Goal: Task Accomplishment & Management: Complete application form

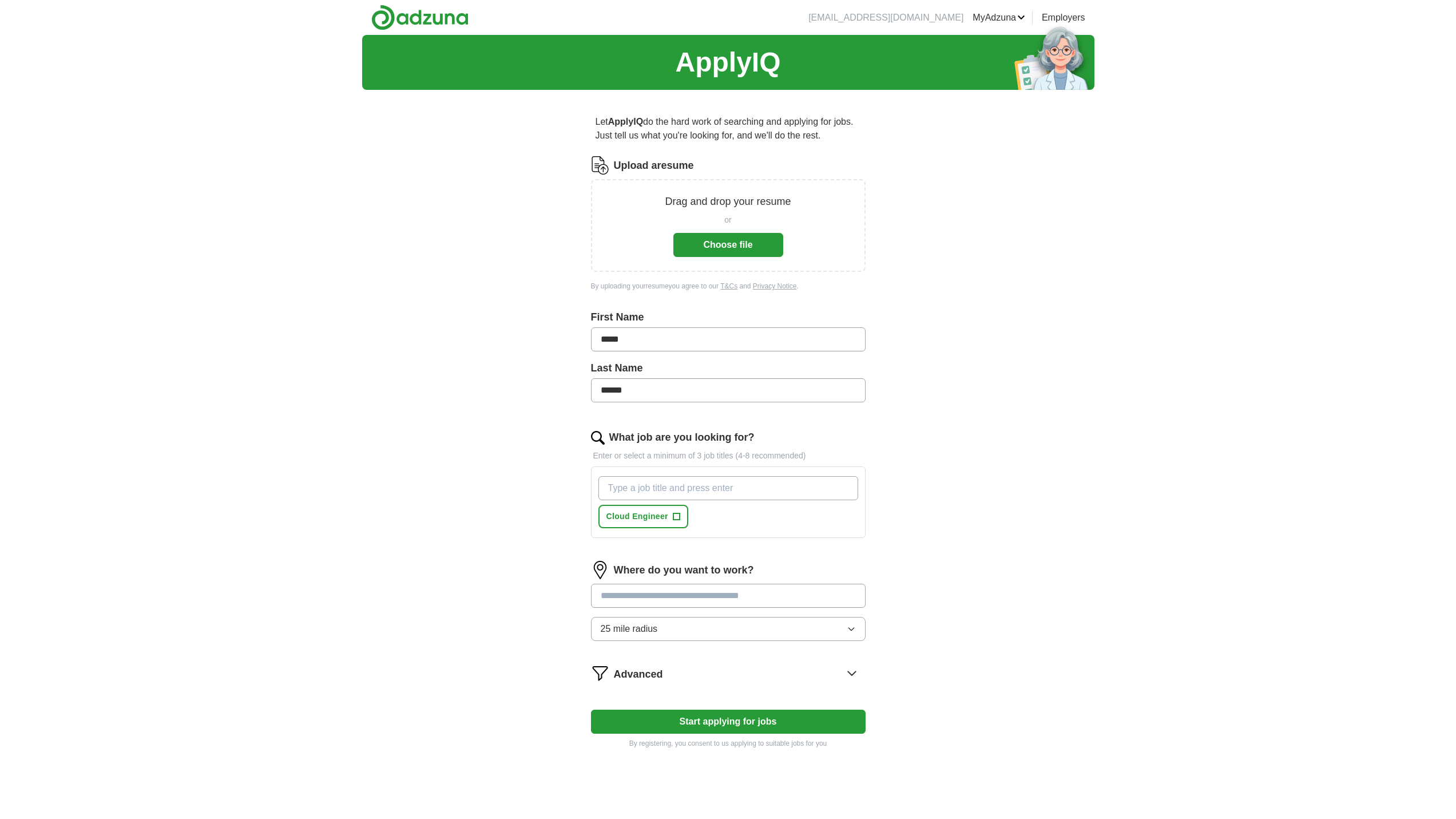
click at [745, 247] on button "Choose file" at bounding box center [728, 245] width 110 height 24
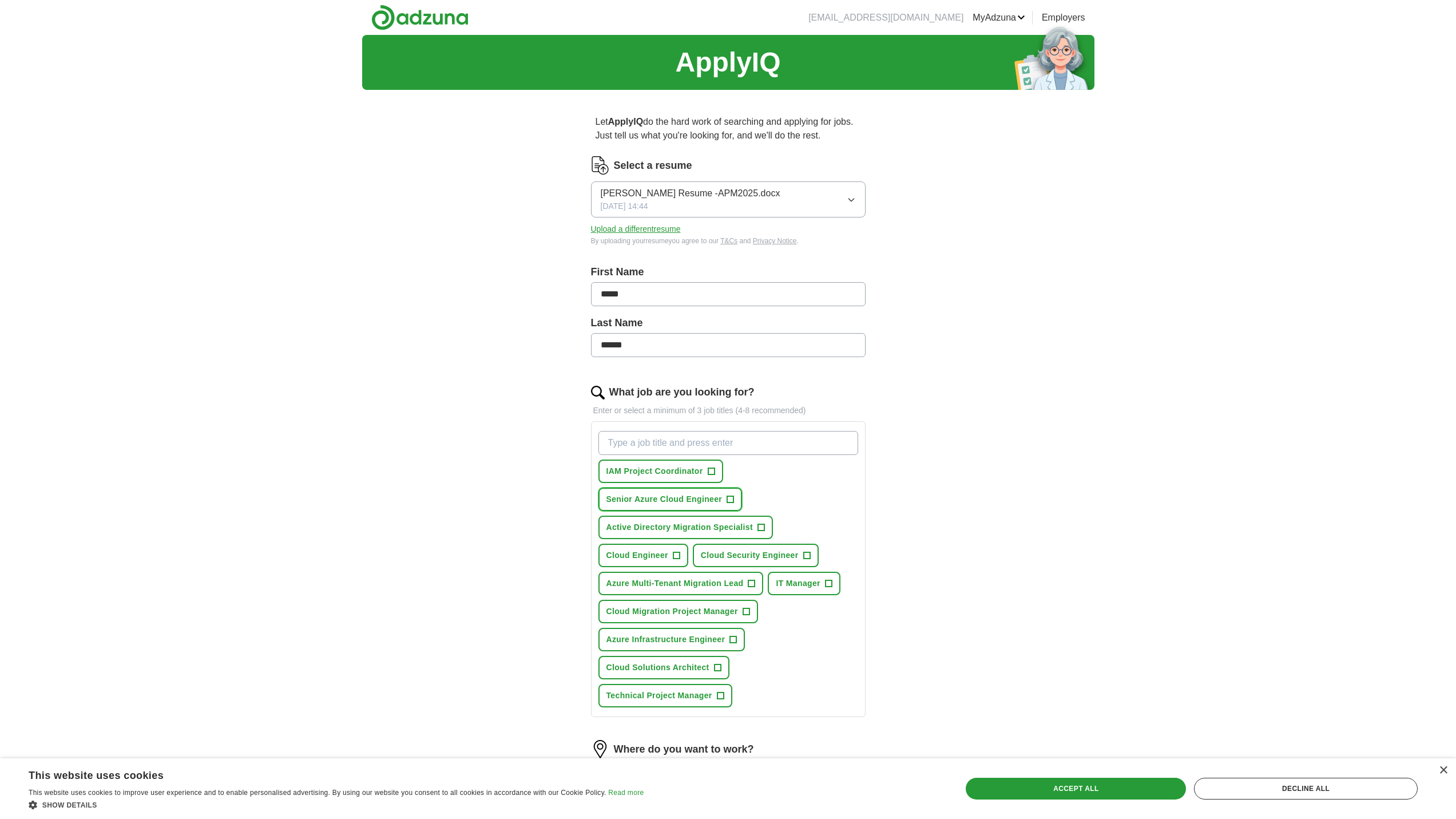
click at [657, 502] on span "Senior Azure Cloud Engineer" at bounding box center [664, 500] width 116 height 12
drag, startPoint x: 686, startPoint y: 500, endPoint x: 681, endPoint y: 448, distance: 52.2
click at [681, 448] on div "IAM Project Coordinator + Senior Azure Cloud Engineer ✓ × Active Directory Migr…" at bounding box center [728, 569] width 264 height 285
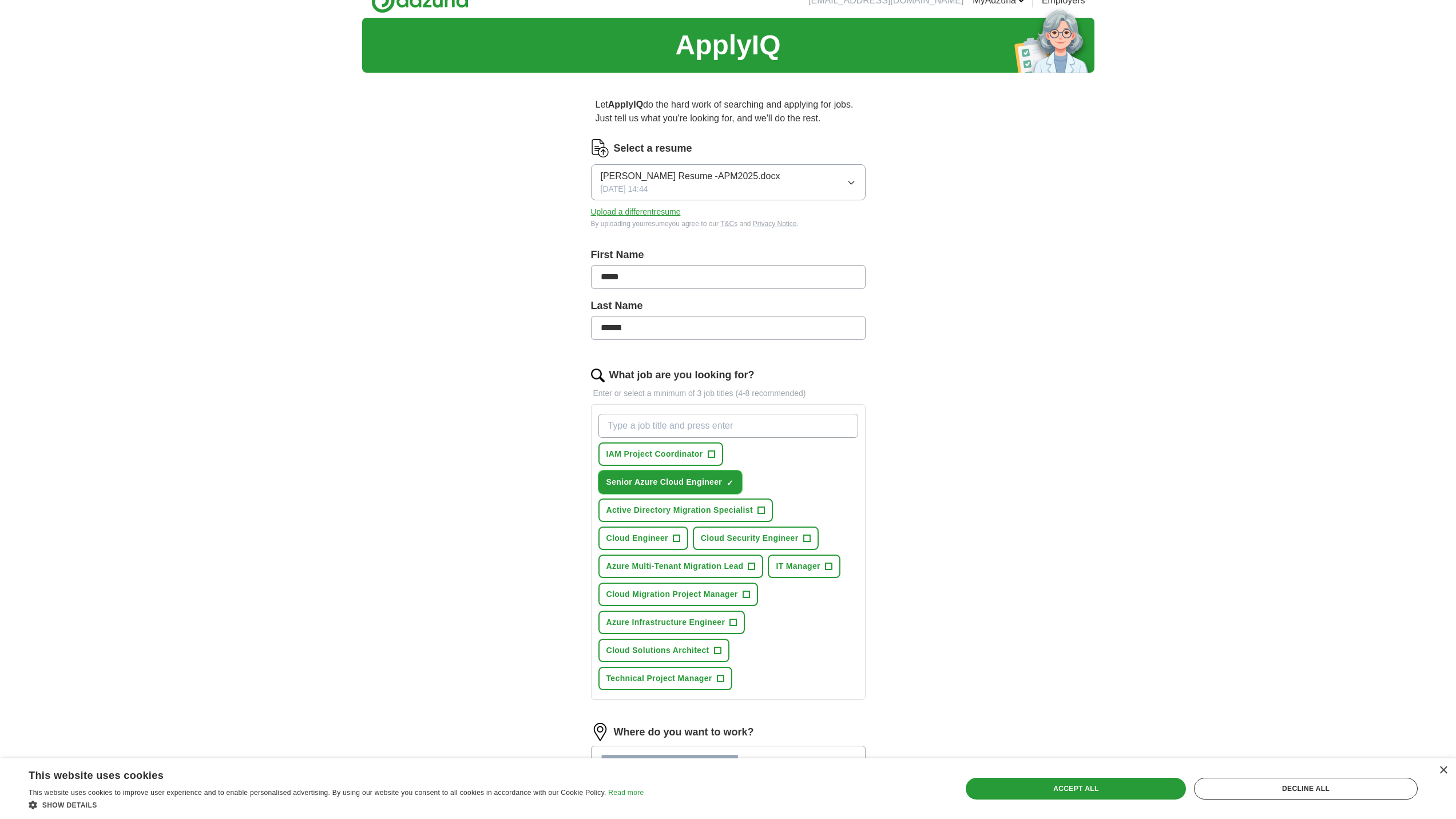
scroll to position [57, 0]
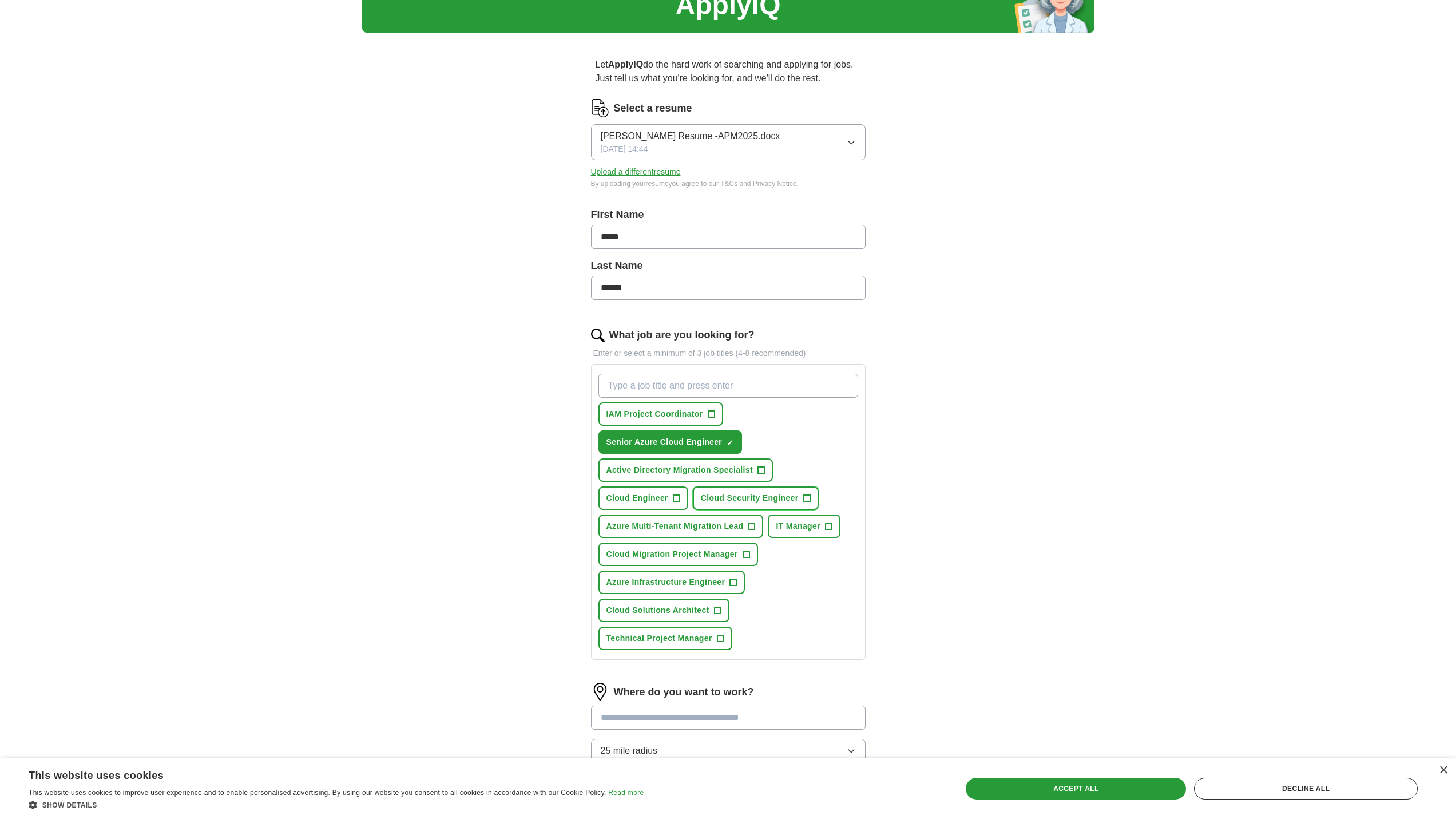
click at [777, 500] on span "Cloud Security Engineer" at bounding box center [750, 498] width 98 height 12
click at [0, 0] on span "×" at bounding box center [0, 0] width 0 height 0
click at [710, 411] on span "+" at bounding box center [711, 414] width 7 height 9
click at [761, 472] on span "+" at bounding box center [761, 470] width 7 height 9
click at [671, 495] on button "Cloud Engineer +" at bounding box center [643, 499] width 90 height 24
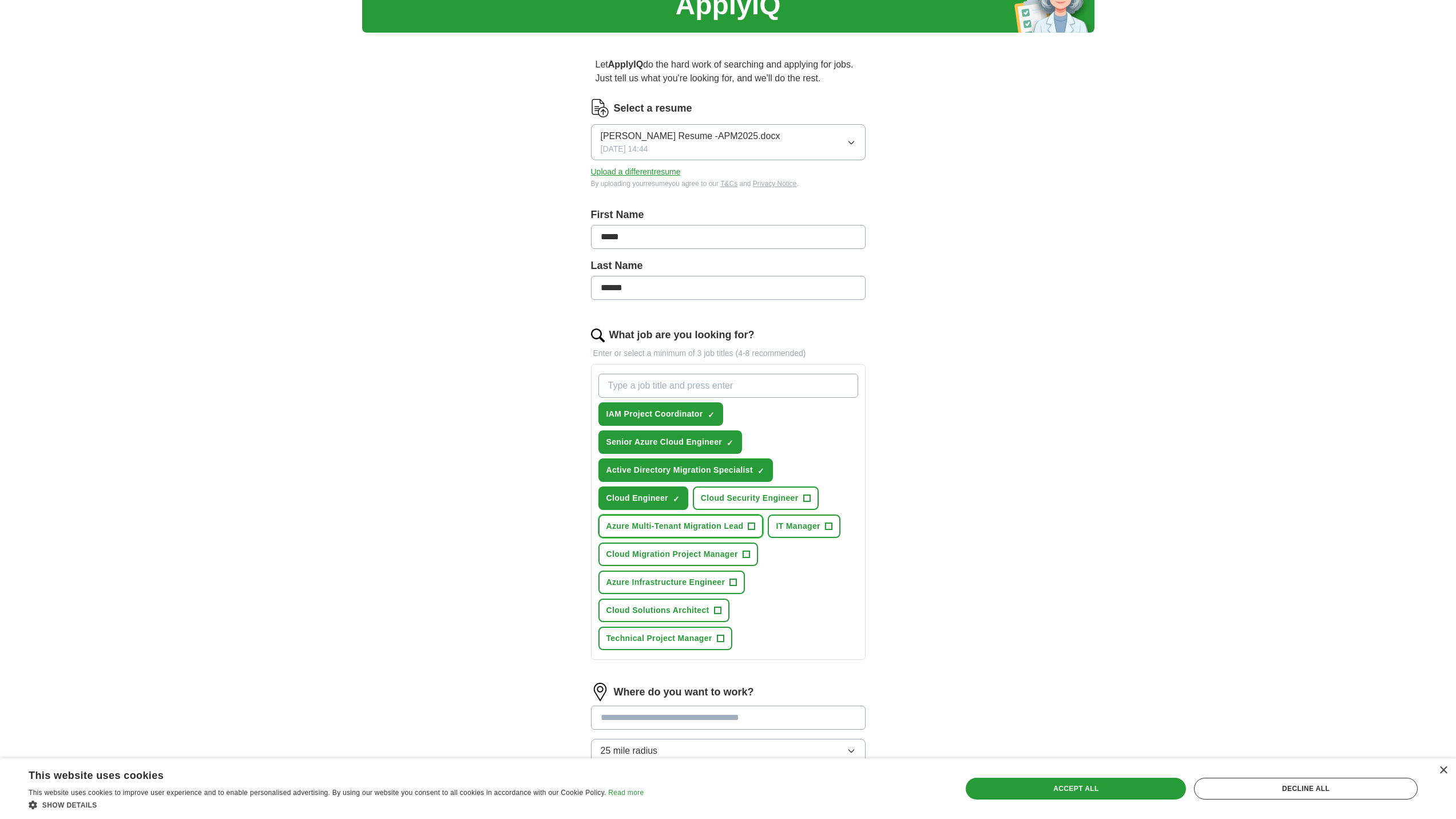
click at [755, 523] on span "+" at bounding box center [752, 526] width 7 height 9
click at [829, 527] on span "+" at bounding box center [828, 526] width 7 height 9
click at [744, 553] on span "+" at bounding box center [746, 554] width 7 height 9
click at [722, 641] on span "+" at bounding box center [720, 638] width 7 height 9
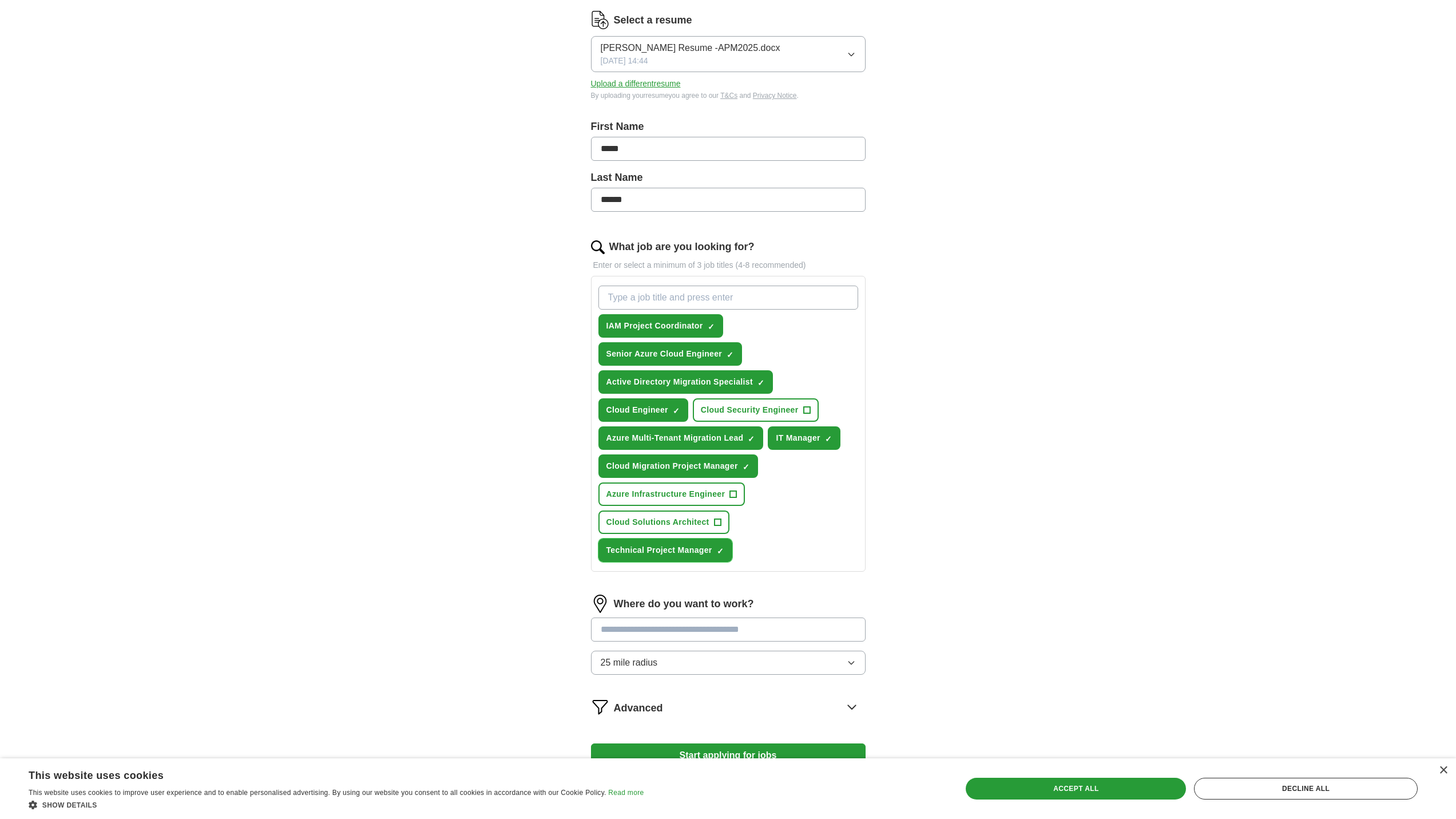
scroll to position [229, 0]
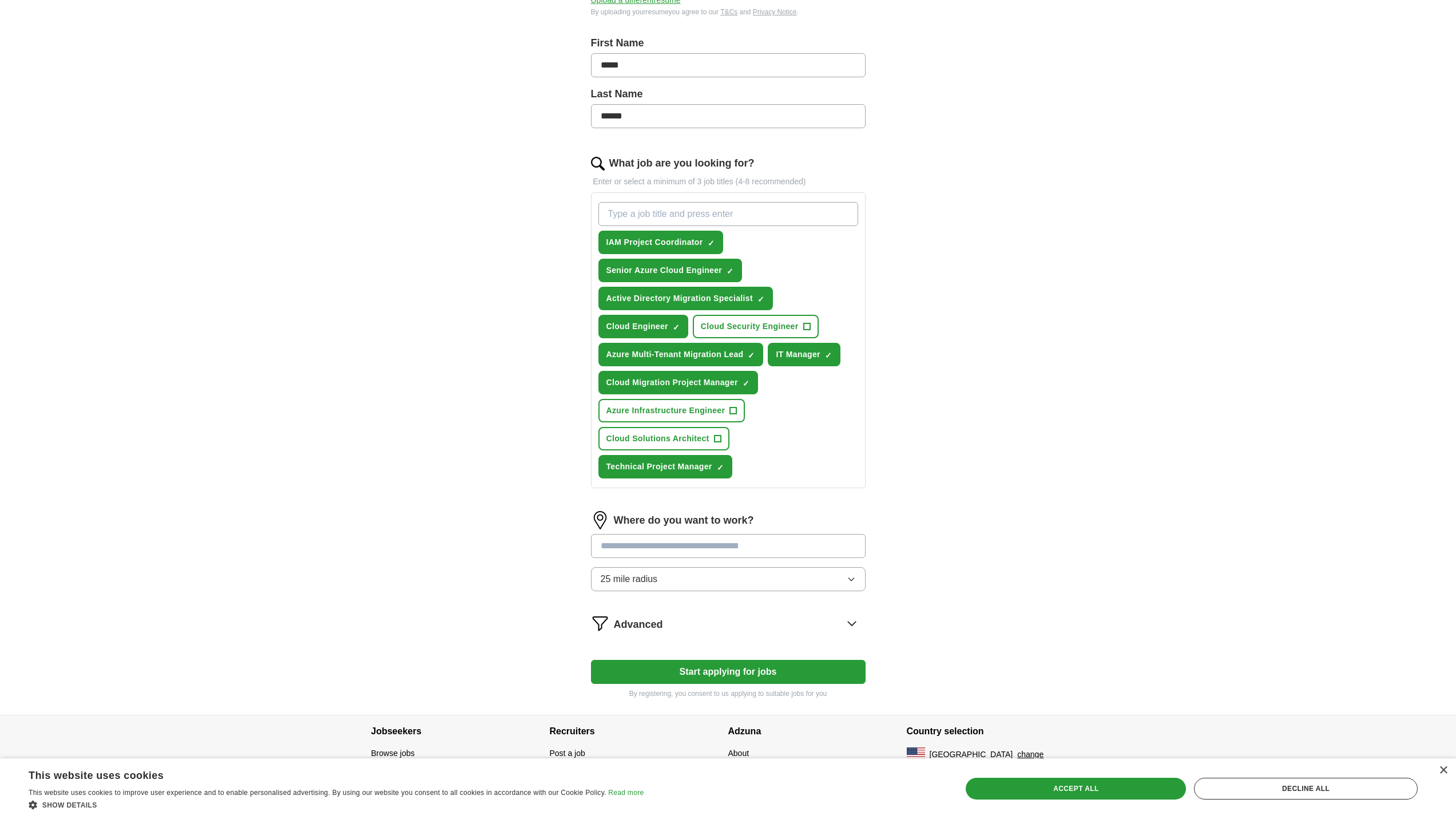
click at [676, 549] on input at bounding box center [728, 546] width 274 height 24
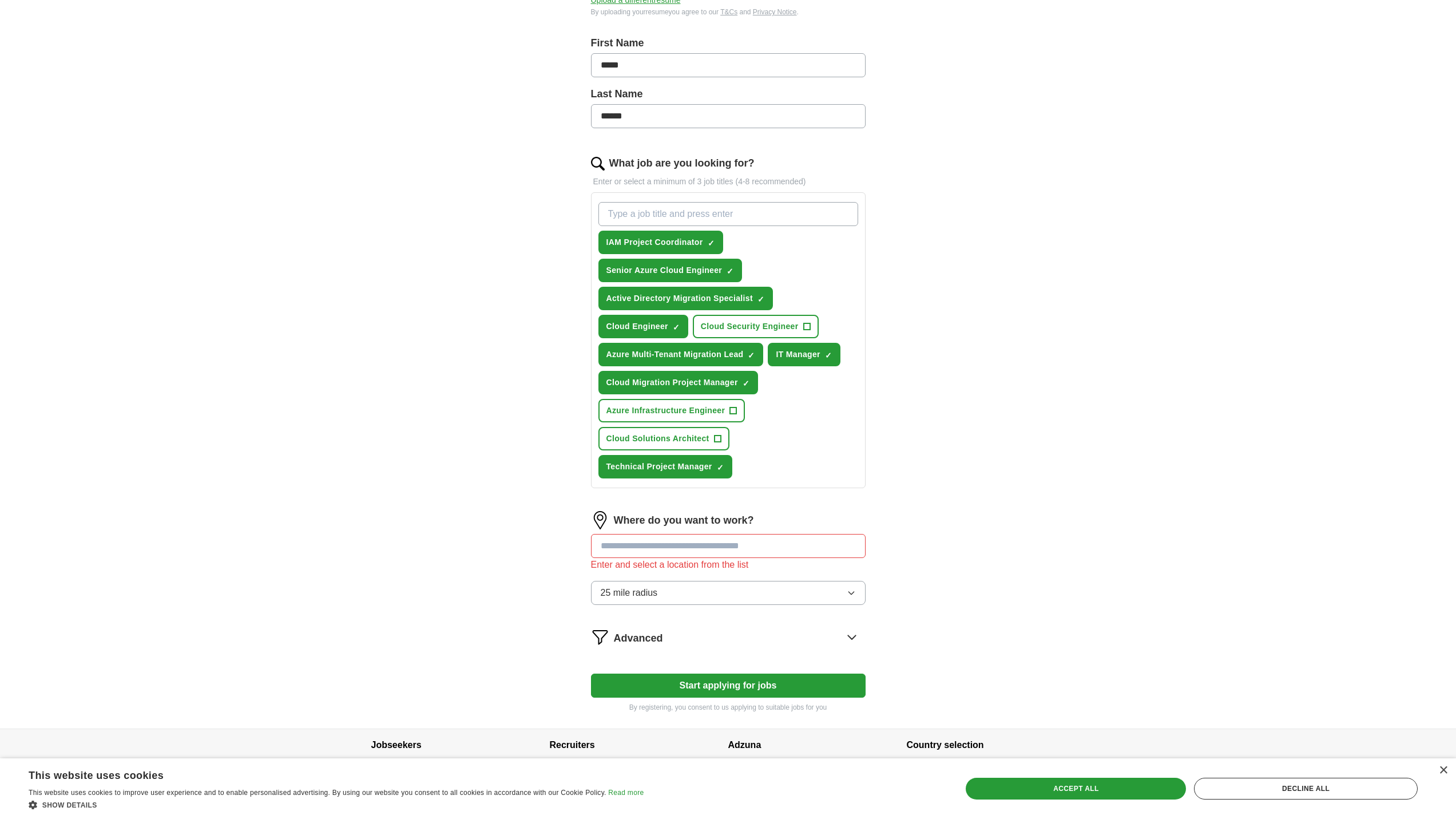
click at [680, 579] on div "Where do you want to work? Enter and select a location from the list 25 mile ra…" at bounding box center [728, 562] width 274 height 103
click at [685, 587] on button "25 mile radius" at bounding box center [728, 593] width 274 height 24
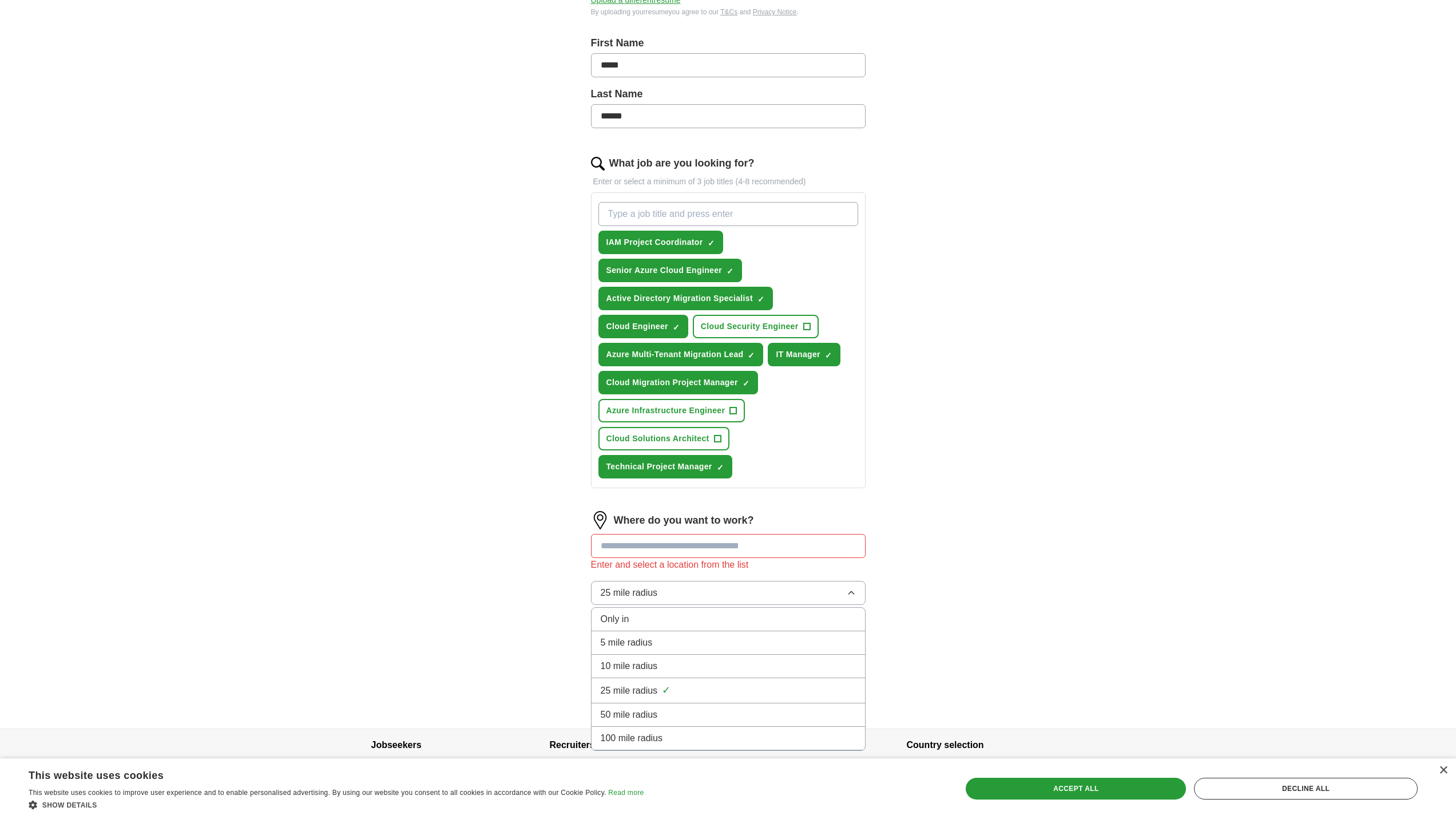
scroll to position [254, 0]
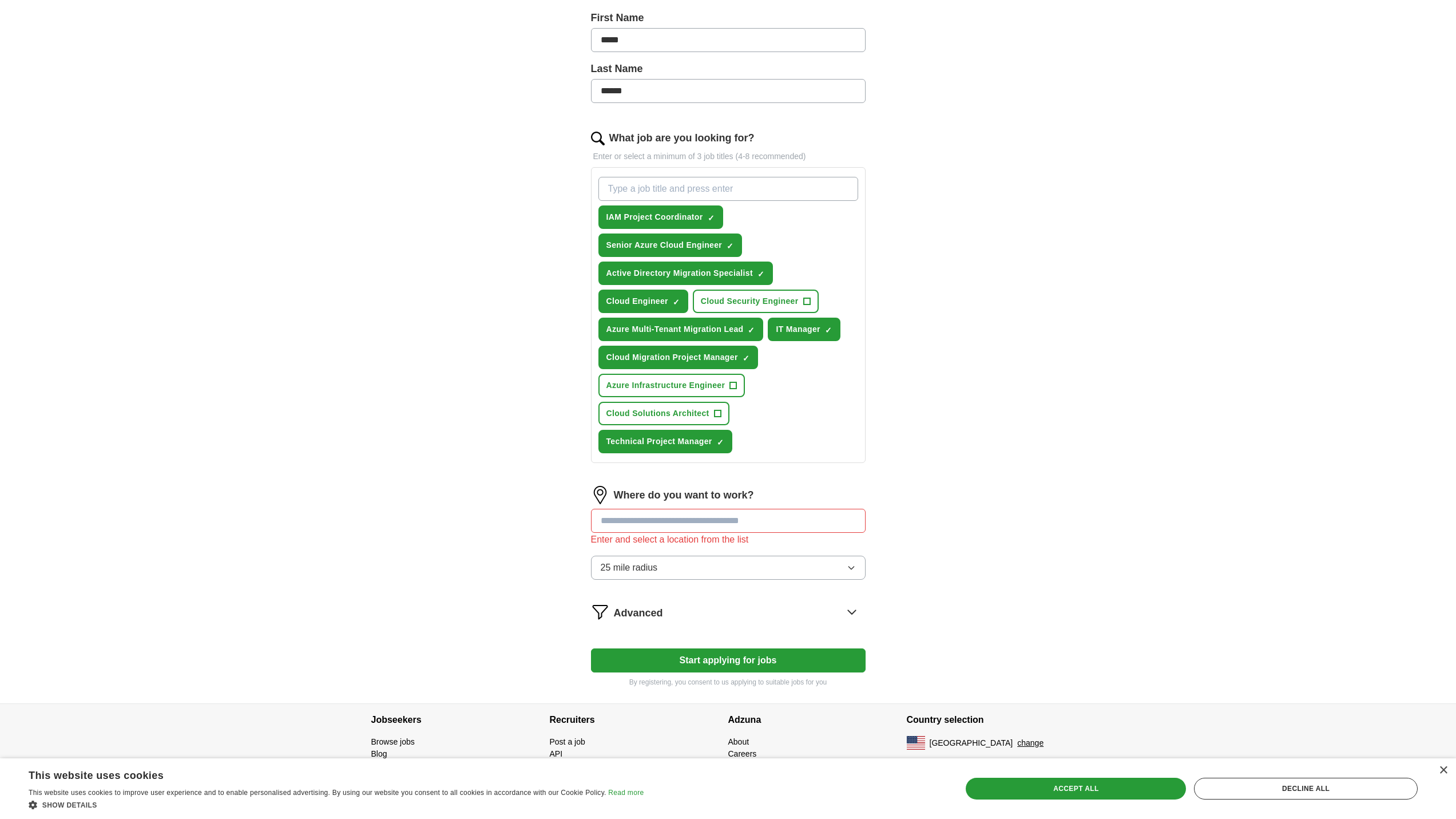
click at [610, 520] on input at bounding box center [728, 521] width 274 height 24
type input "******"
click at [960, 508] on div "ApplyIQ Let ApplyIQ do the hard work of searching and applying for jobs. Just t…" at bounding box center [728, 241] width 732 height 923
click at [684, 576] on button "25 mile radius" at bounding box center [728, 568] width 274 height 24
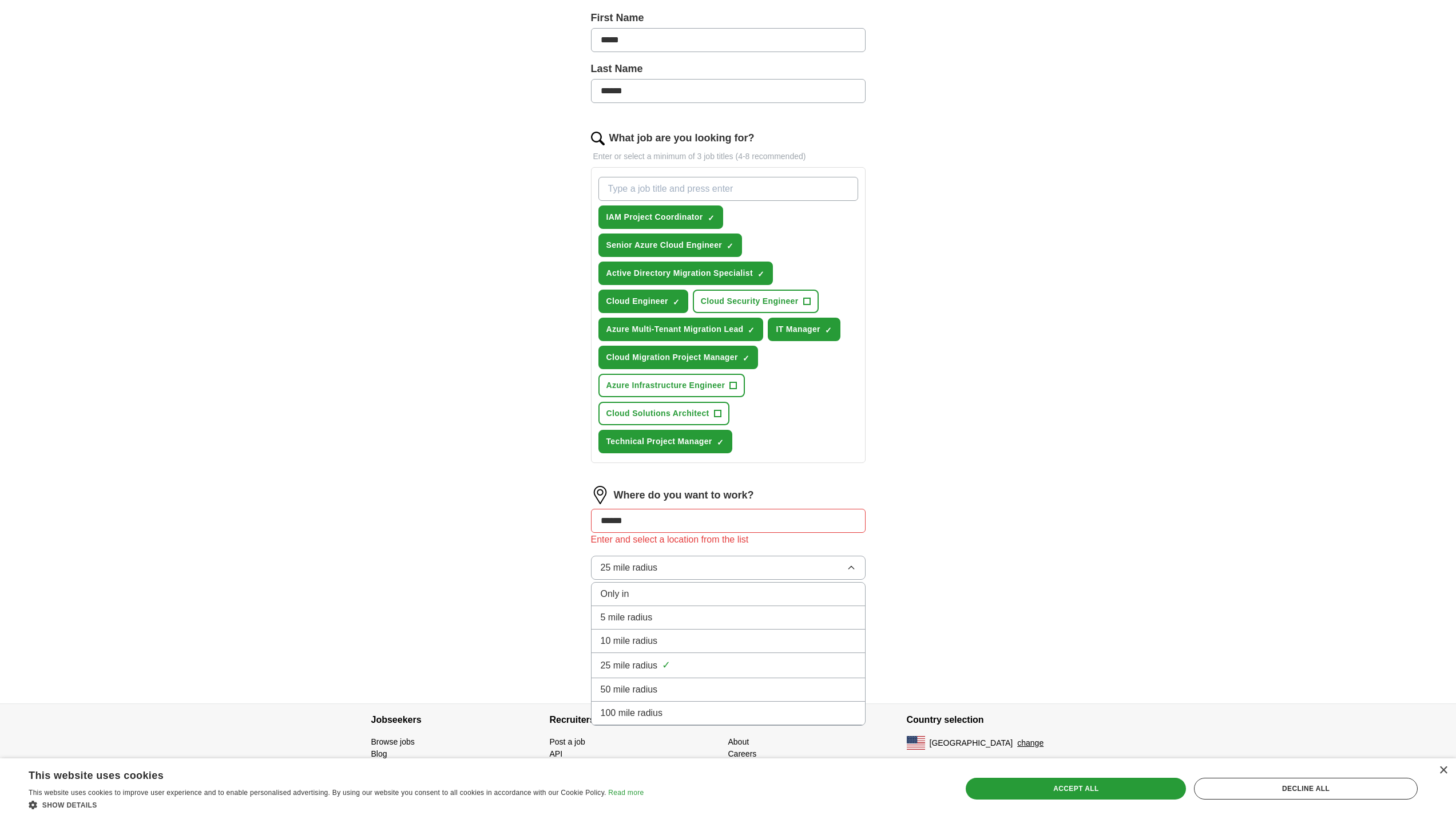
click at [501, 603] on div "ApplyIQ Let ApplyIQ do the hard work of searching and applying for jobs. Just t…" at bounding box center [728, 241] width 732 height 923
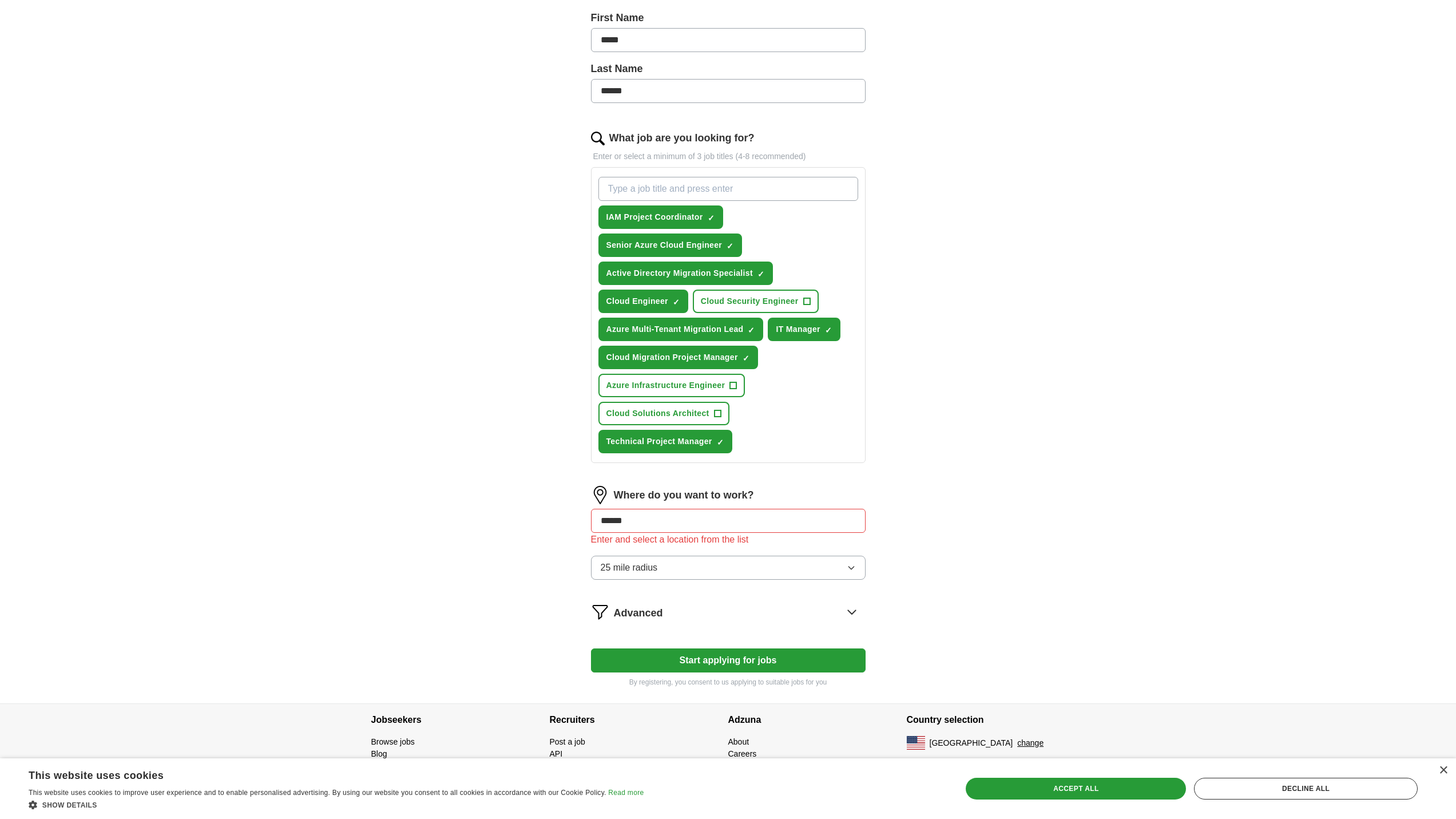
click at [826, 614] on div "Advanced" at bounding box center [740, 612] width 251 height 18
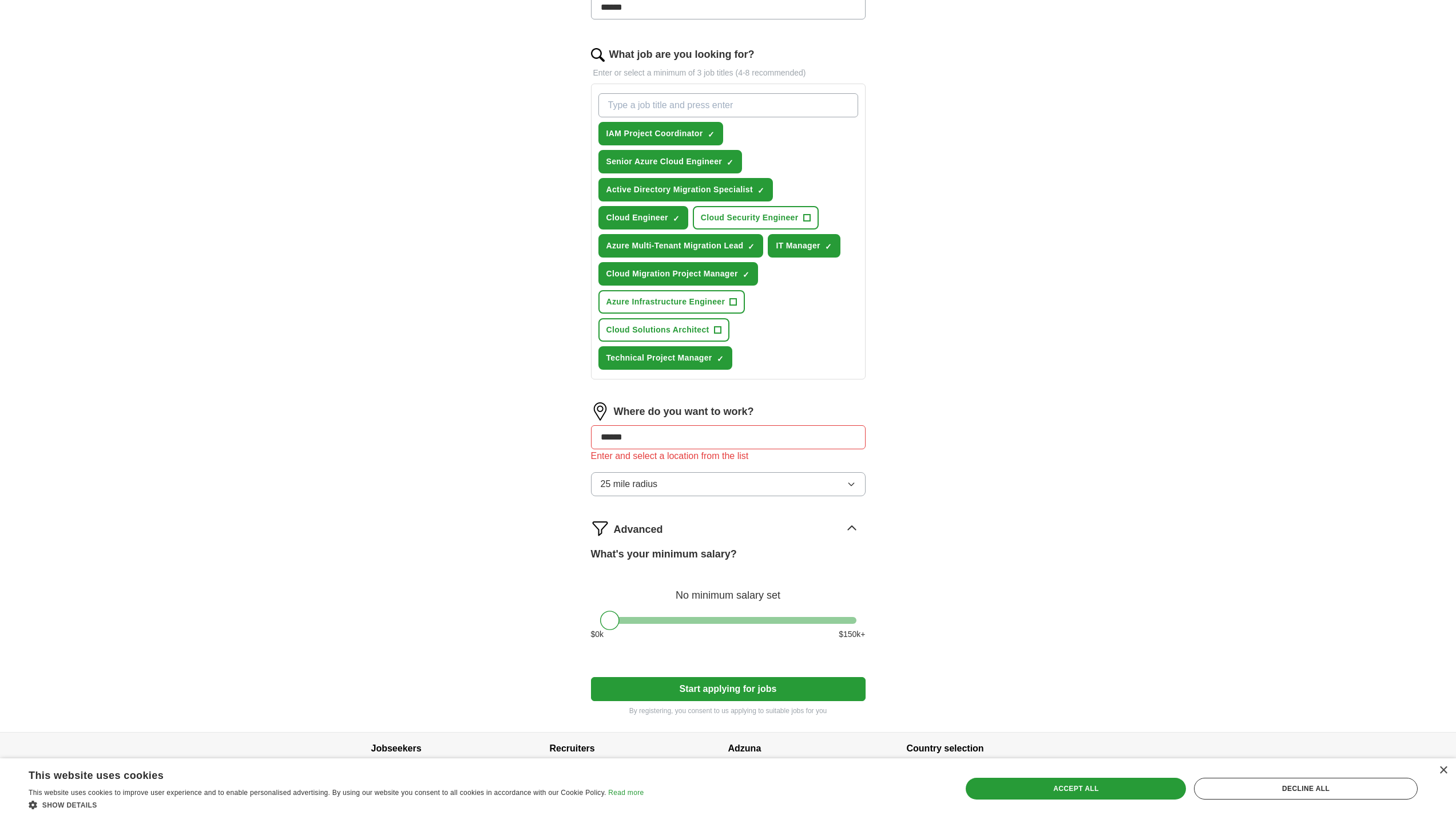
scroll to position [366, 0]
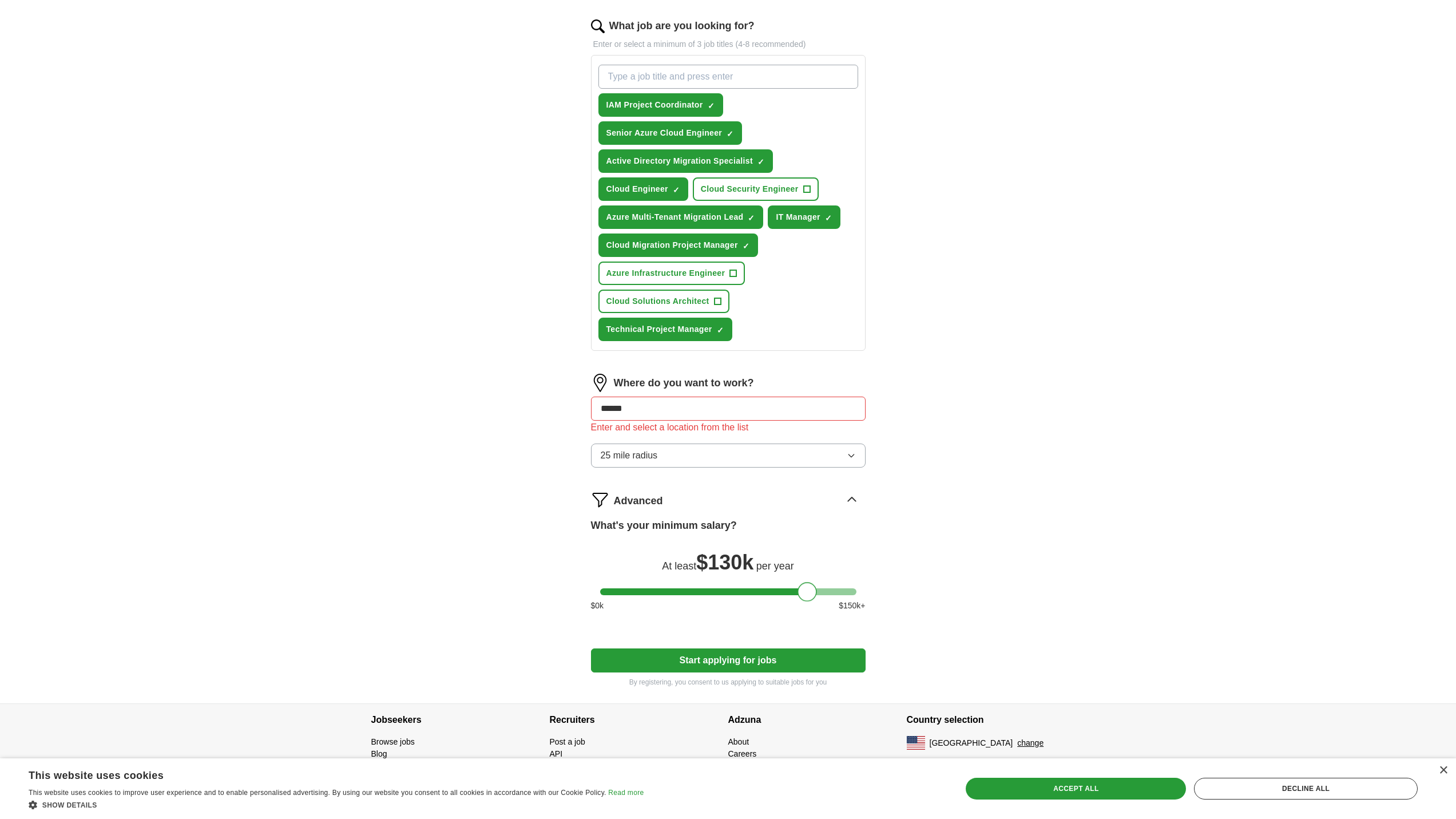
drag, startPoint x: 611, startPoint y: 592, endPoint x: 811, endPoint y: 602, distance: 200.2
click at [811, 602] on div at bounding box center [808, 593] width 20 height 20
drag, startPoint x: 684, startPoint y: 406, endPoint x: 584, endPoint y: 406, distance: 100.0
click at [584, 406] on div "Let ApplyIQ do the hard work of searching and applying for jobs. Just tell us w…" at bounding box center [728, 217] width 366 height 971
click at [662, 461] on button "25 mile radius" at bounding box center [728, 456] width 274 height 24
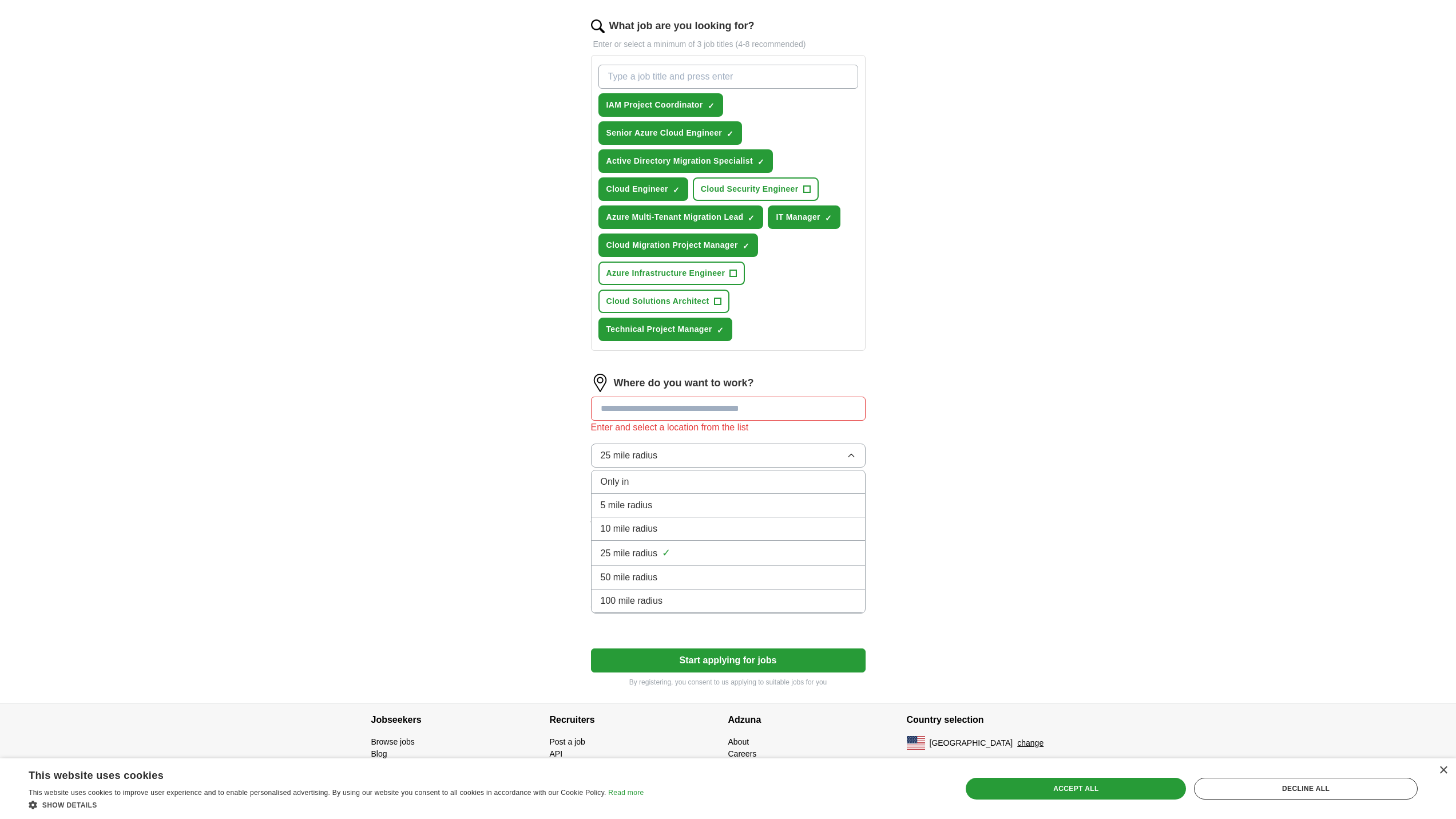
click at [650, 600] on span "100 mile radius" at bounding box center [632, 602] width 63 height 14
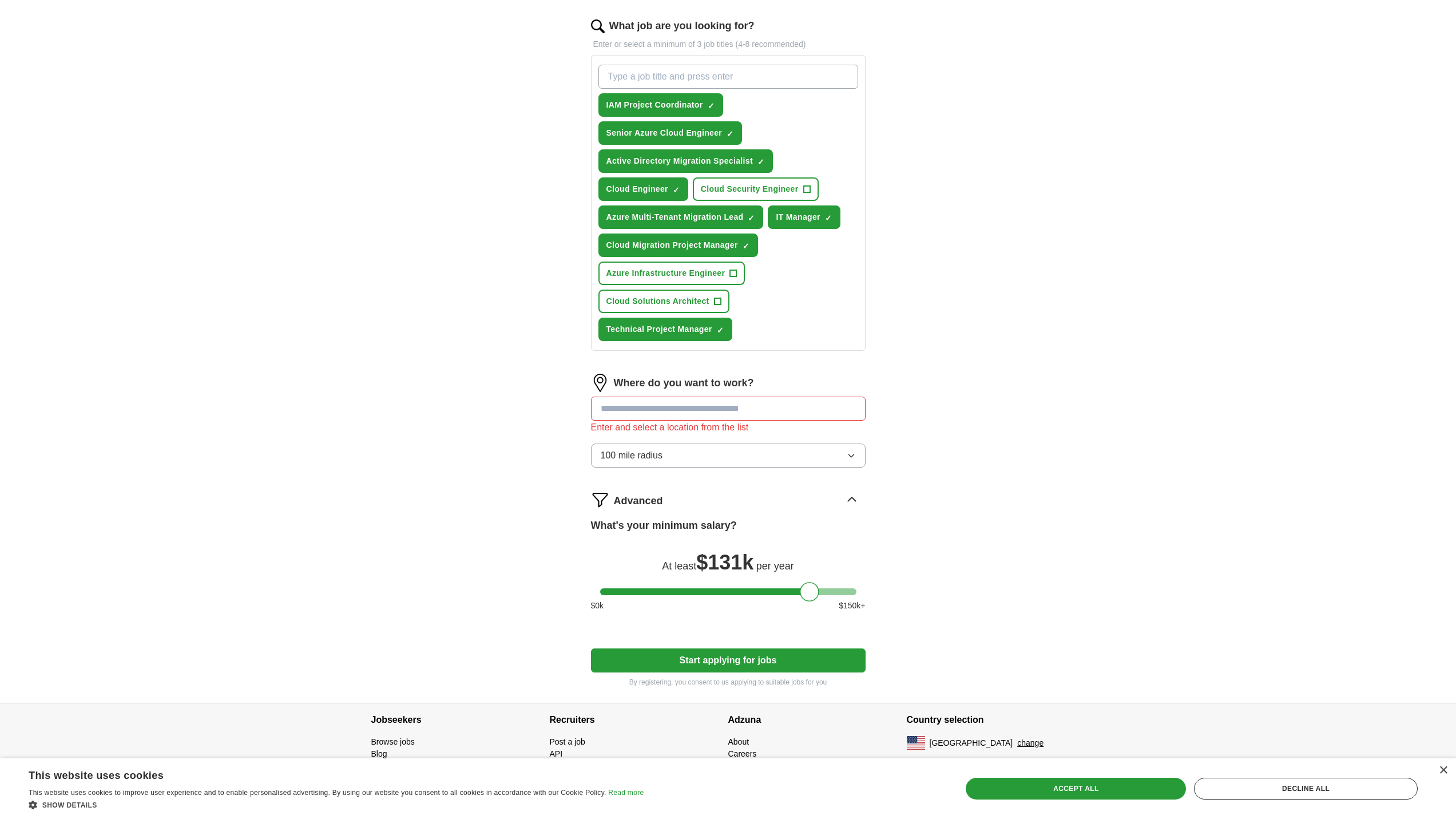
click at [692, 412] on input at bounding box center [728, 409] width 274 height 24
type input "*****"
drag, startPoint x: 692, startPoint y: 412, endPoint x: 575, endPoint y: 412, distance: 117.0
click at [575, 412] on div "Let ApplyIQ do the hard work of searching and applying for jobs. Just tell us w…" at bounding box center [728, 217] width 366 height 971
click at [696, 409] on input at bounding box center [728, 409] width 274 height 24
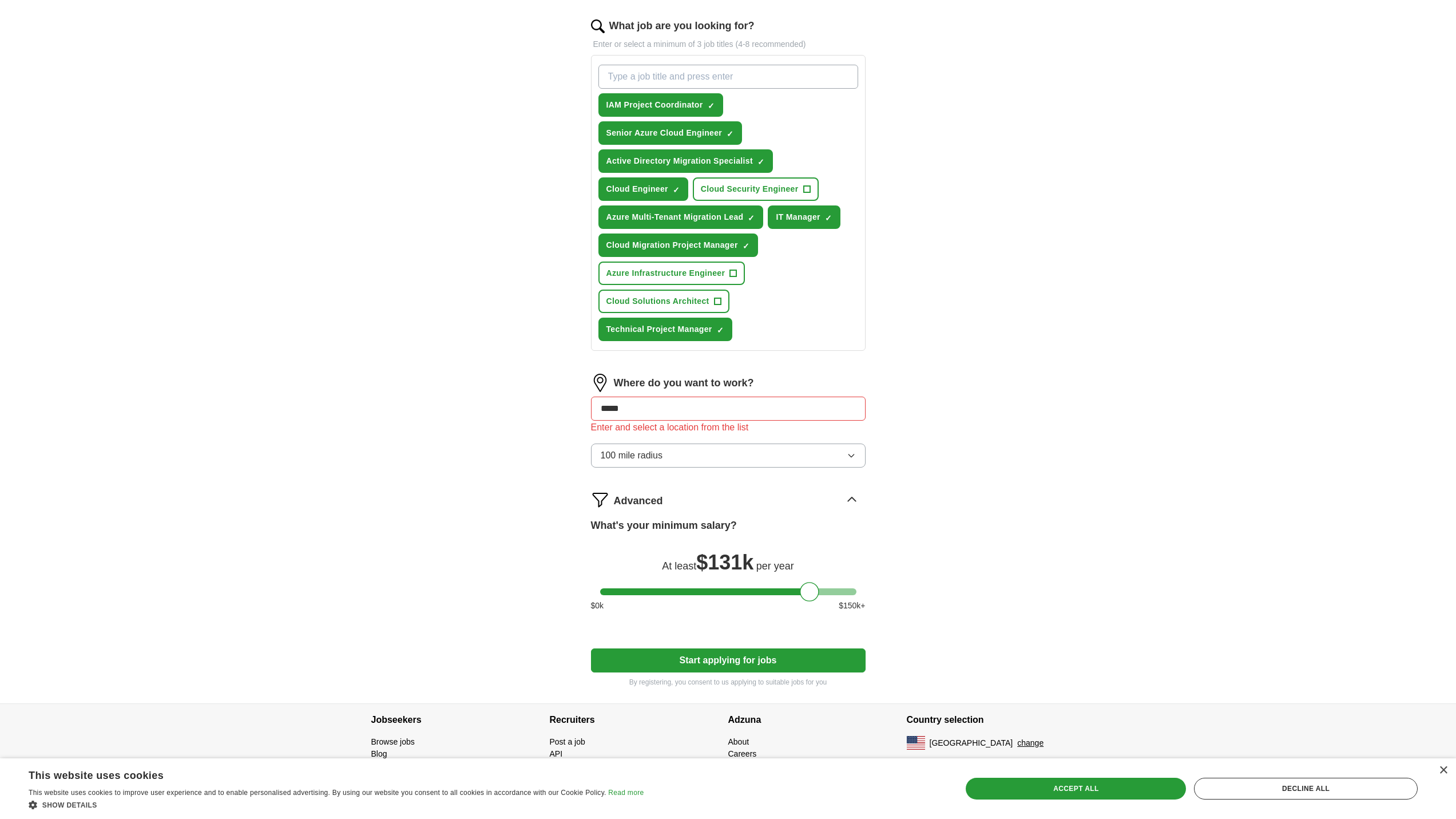
type input "******"
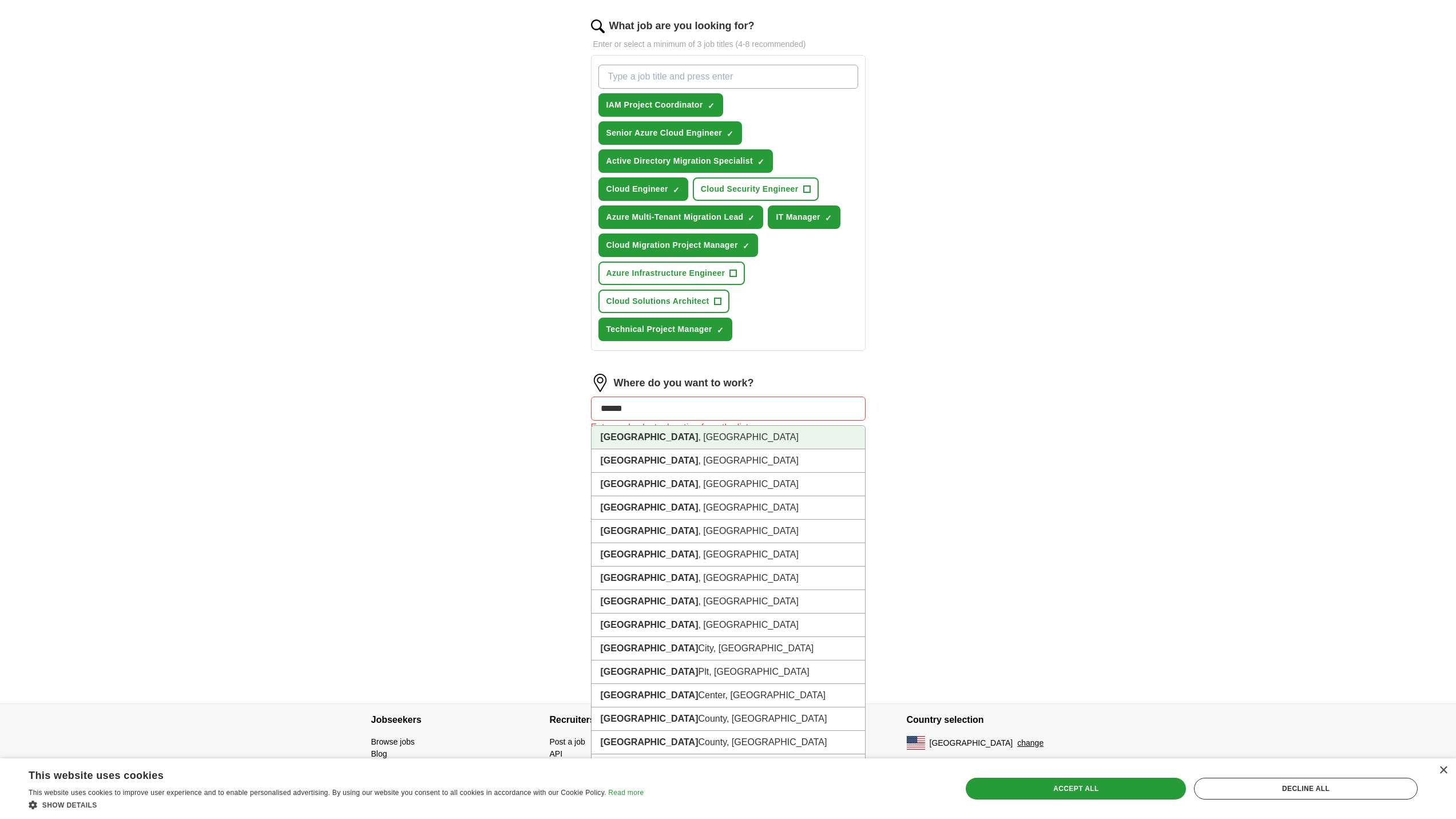
click at [633, 435] on li "[GEOGRAPHIC_DATA] , [GEOGRAPHIC_DATA]" at bounding box center [728, 438] width 273 height 24
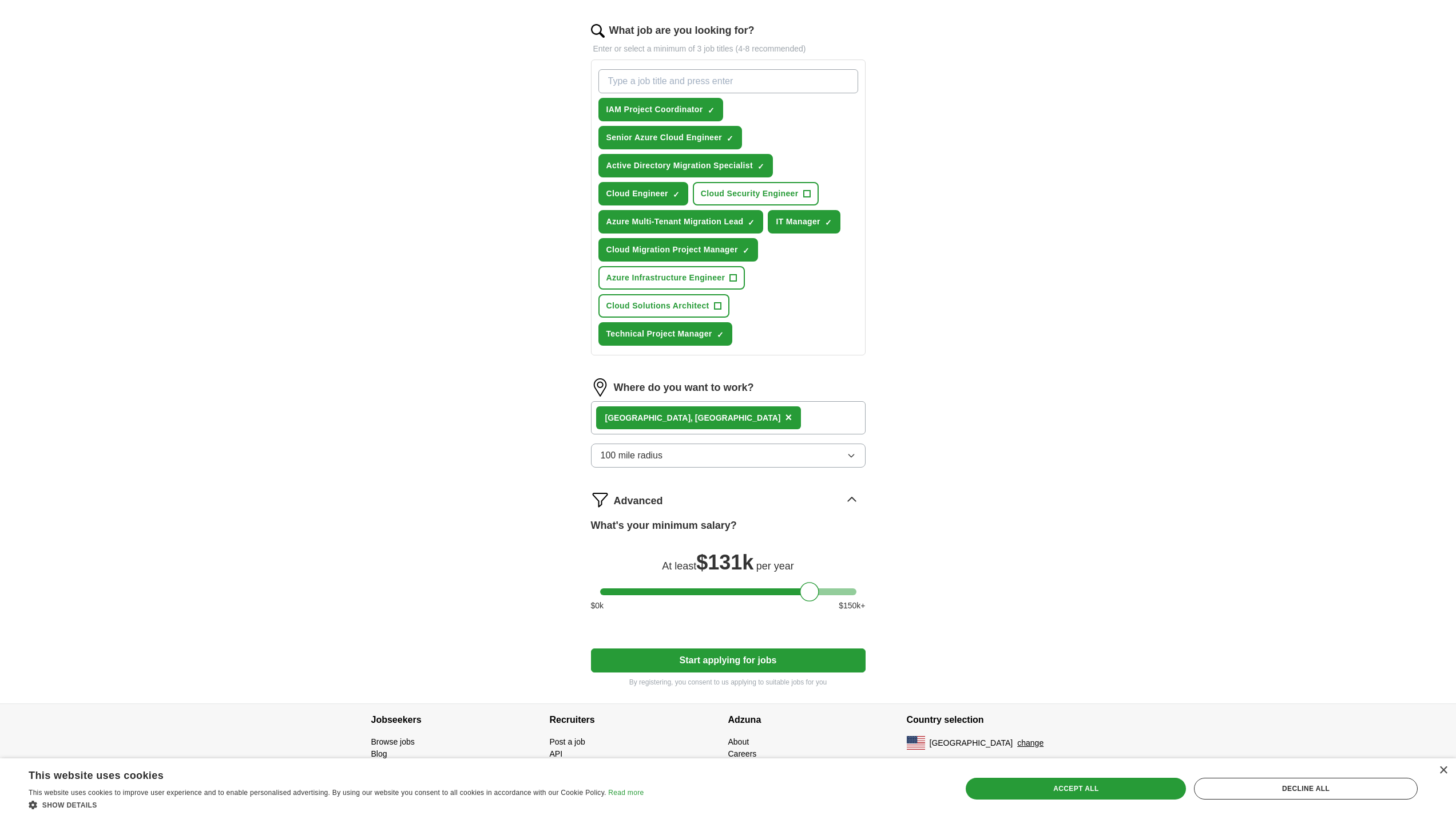
click at [730, 659] on button "Start applying for jobs" at bounding box center [728, 660] width 274 height 24
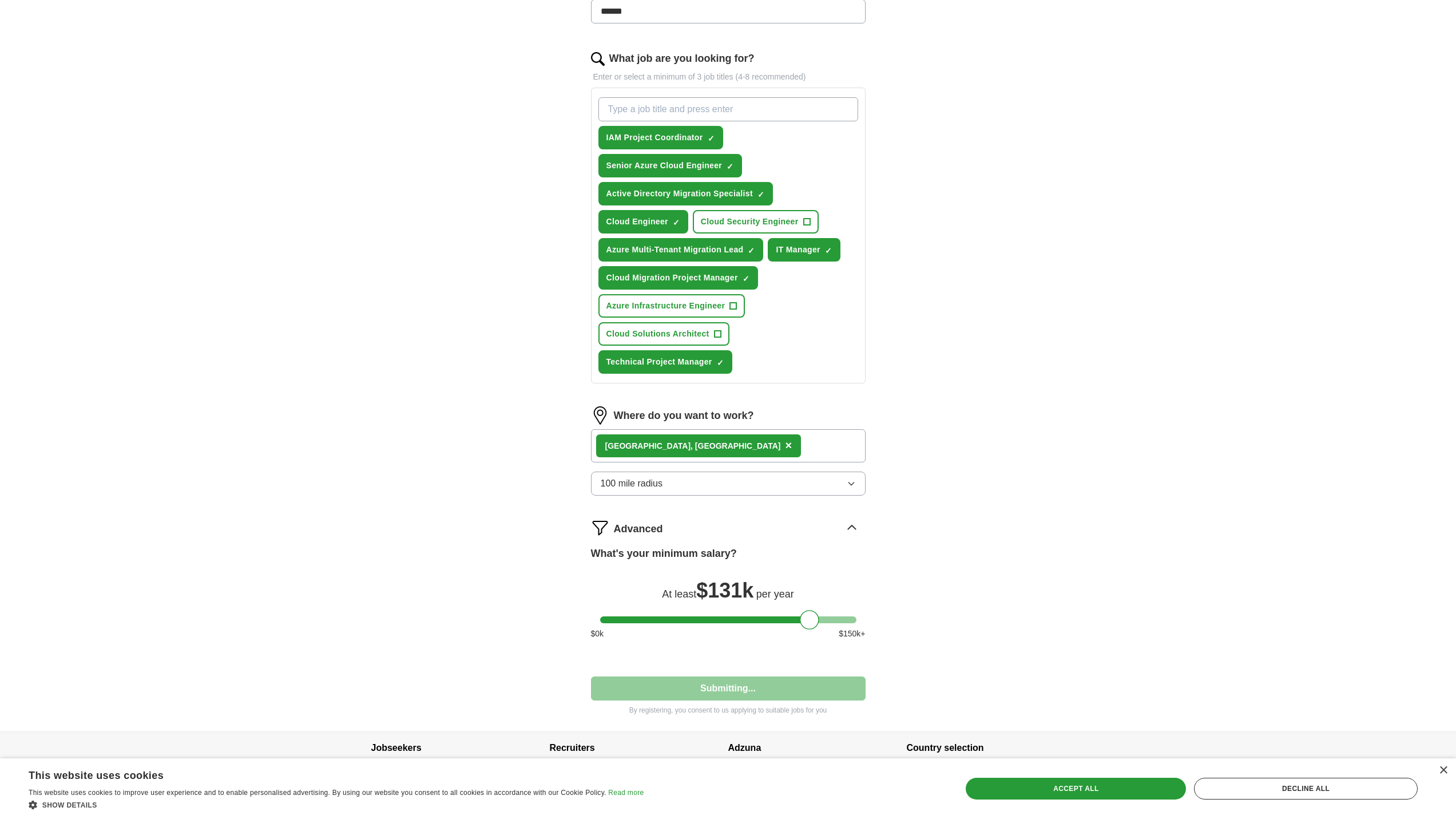
select select "**"
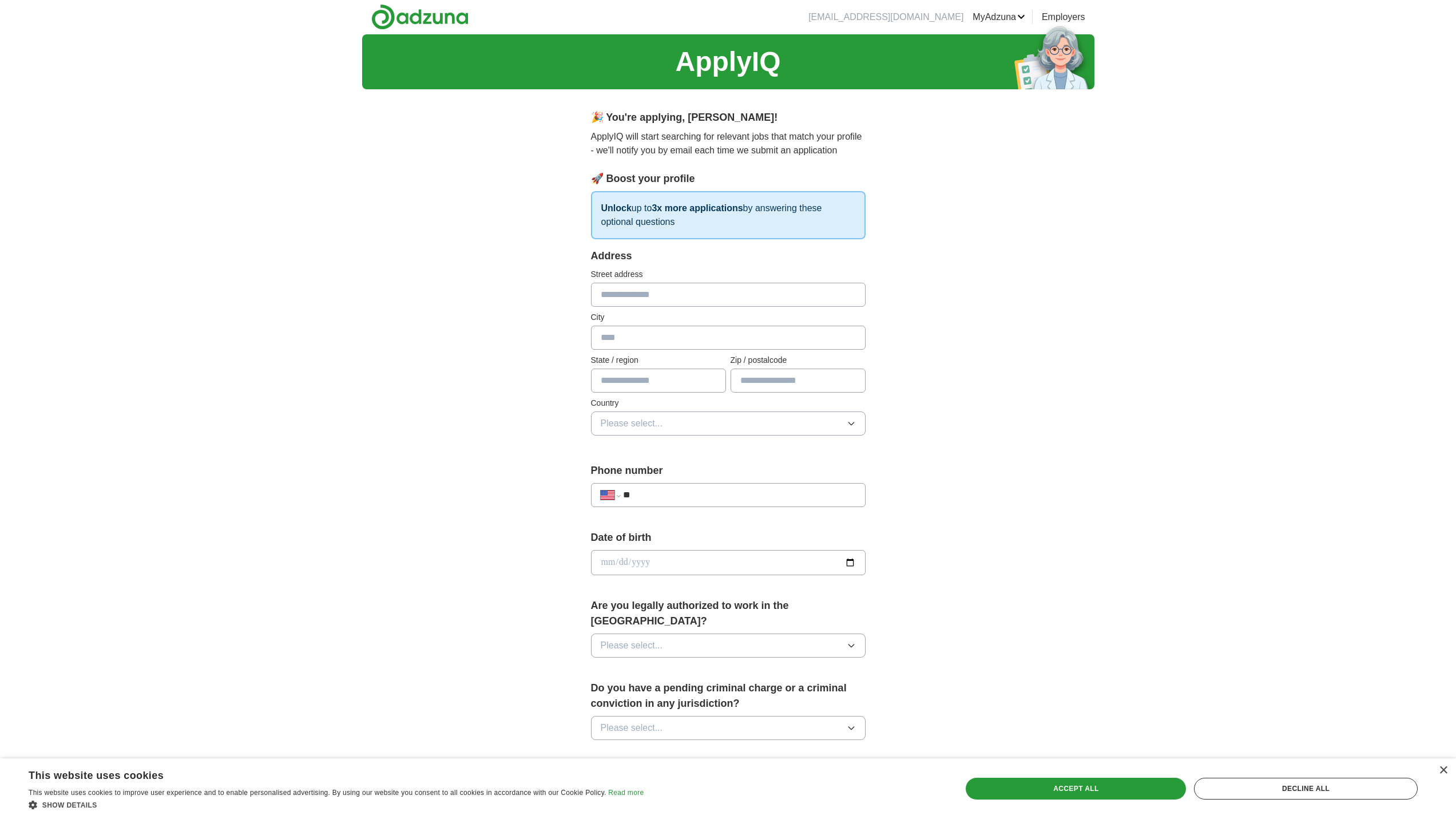
scroll to position [0, 0]
click at [654, 300] on input "text" at bounding box center [728, 295] width 274 height 24
type input "**********"
type input "******"
type input "**"
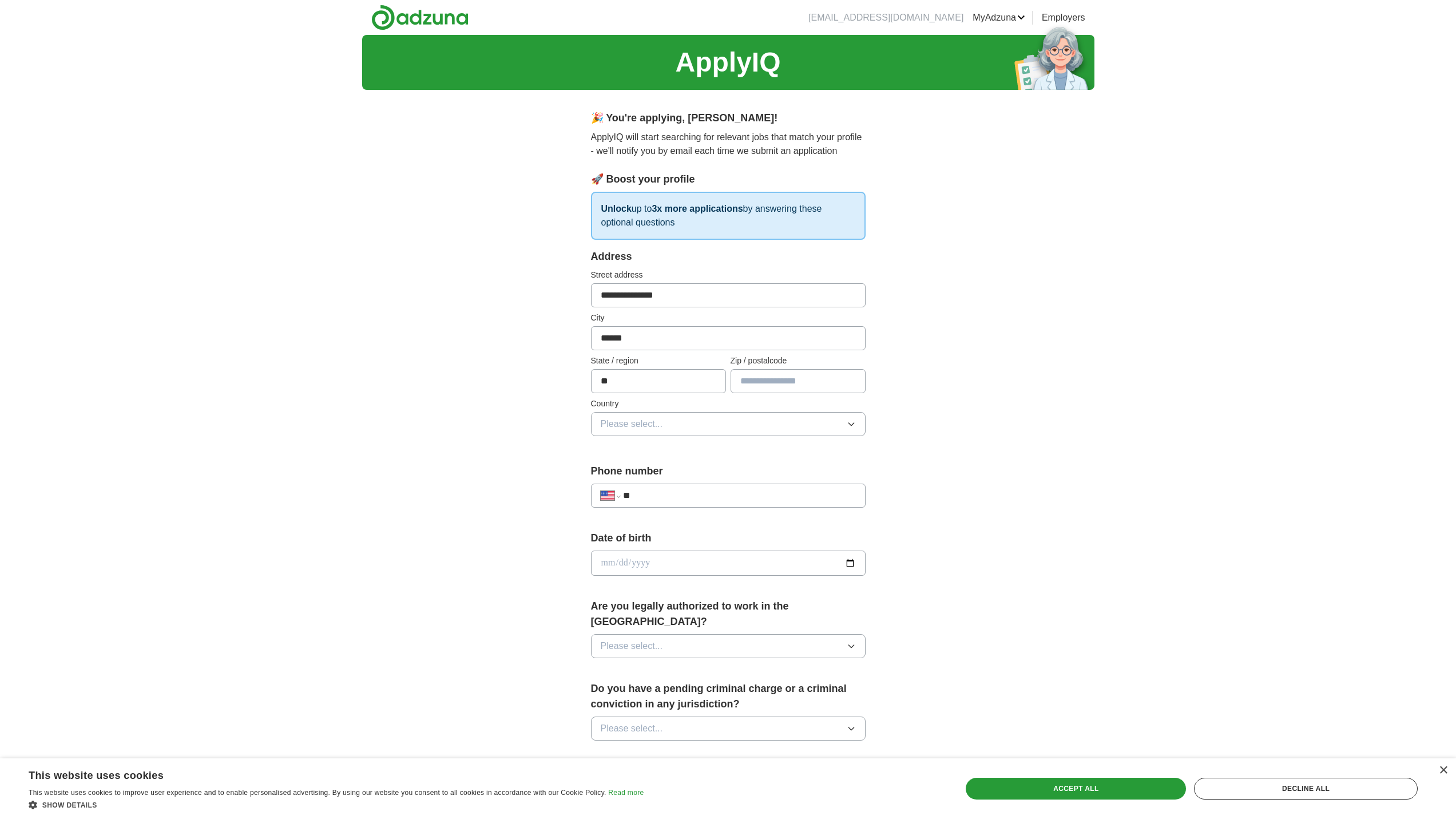
type input "*****"
click at [688, 501] on input "**" at bounding box center [739, 496] width 232 height 14
click at [662, 429] on span "Please select..." at bounding box center [632, 424] width 63 height 14
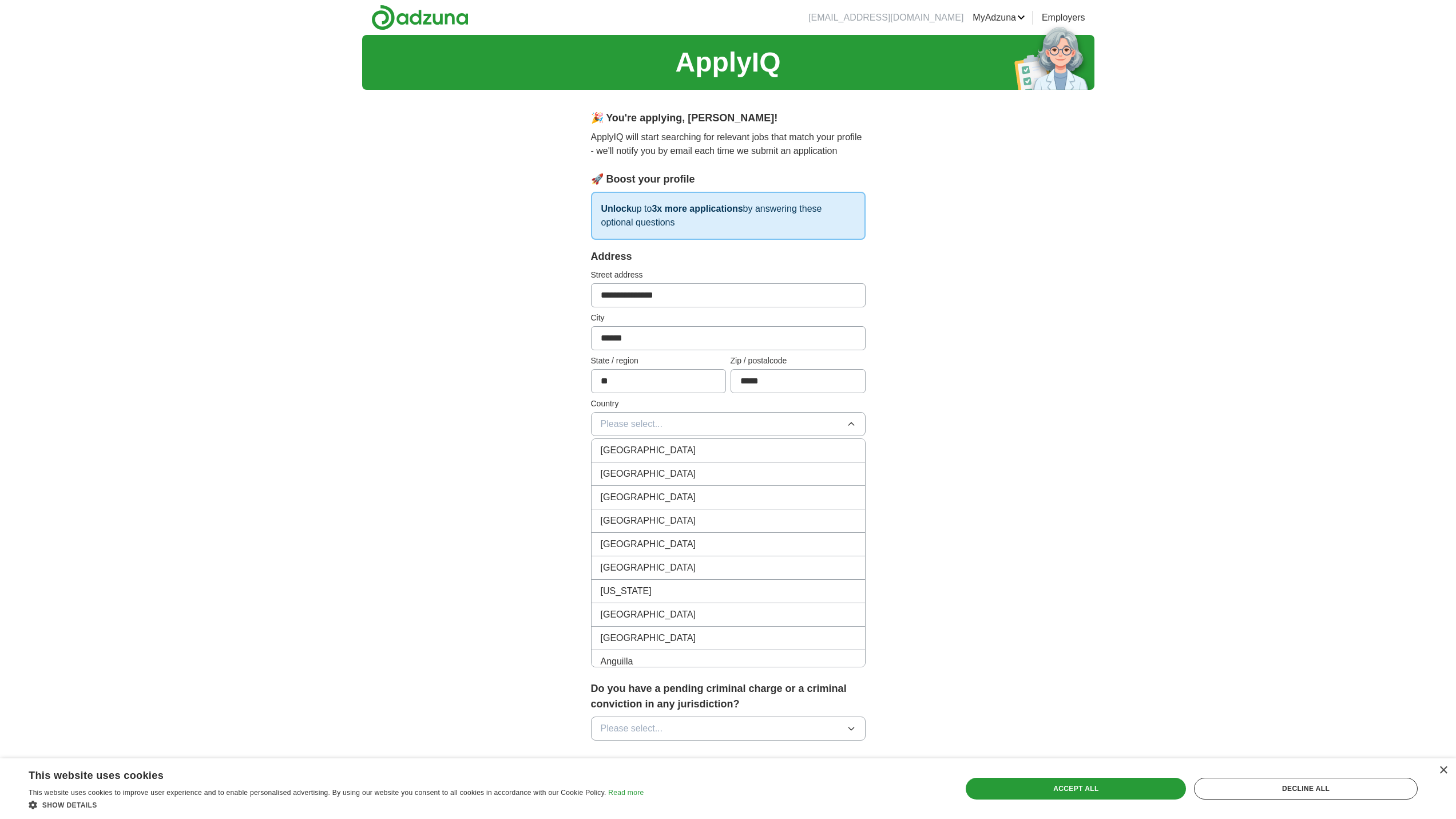
click at [668, 464] on li "[GEOGRAPHIC_DATA]" at bounding box center [728, 475] width 273 height 24
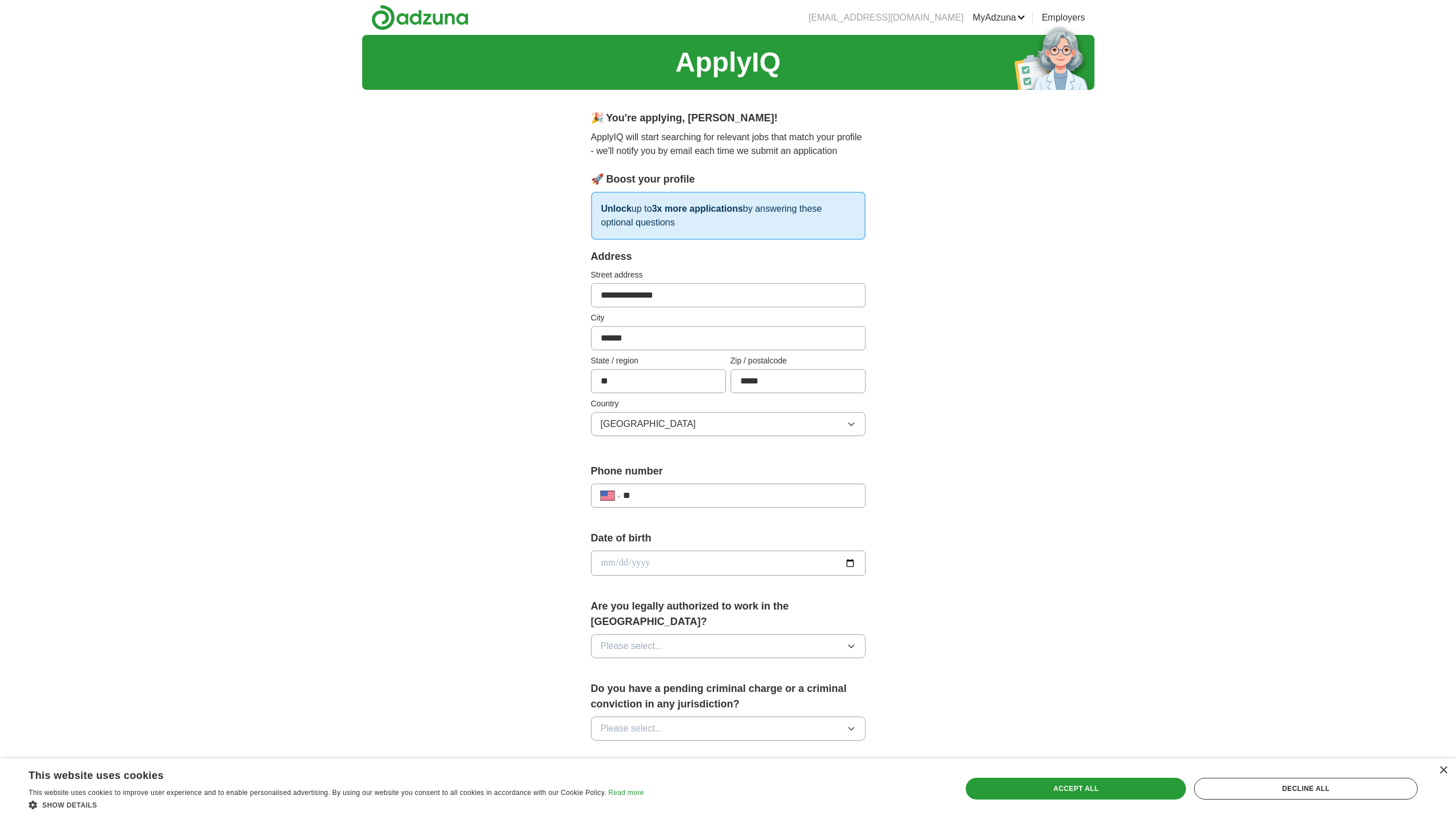
click at [679, 488] on div "**********" at bounding box center [728, 496] width 274 height 24
click at [675, 497] on input "**" at bounding box center [739, 496] width 232 height 14
type input "**********"
click at [848, 560] on input "date" at bounding box center [728, 563] width 274 height 25
click at [627, 563] on input "date" at bounding box center [728, 563] width 274 height 25
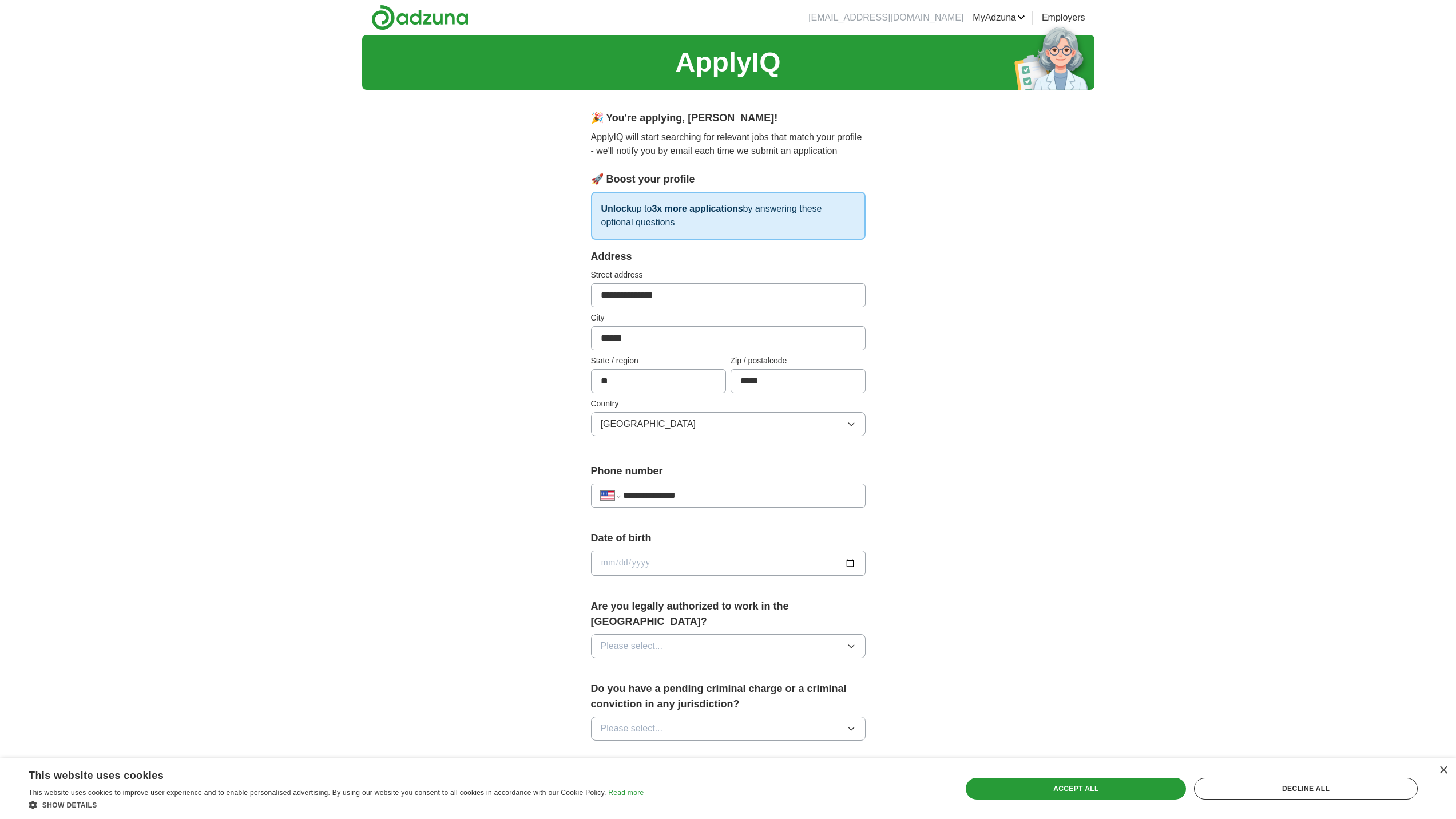
click at [618, 567] on input "date" at bounding box center [728, 563] width 274 height 25
click at [610, 566] on input "date" at bounding box center [728, 563] width 274 height 25
type input "**********"
click at [695, 634] on button "Please select..." at bounding box center [728, 646] width 274 height 24
click at [622, 665] on div "Yes" at bounding box center [729, 672] width 255 height 14
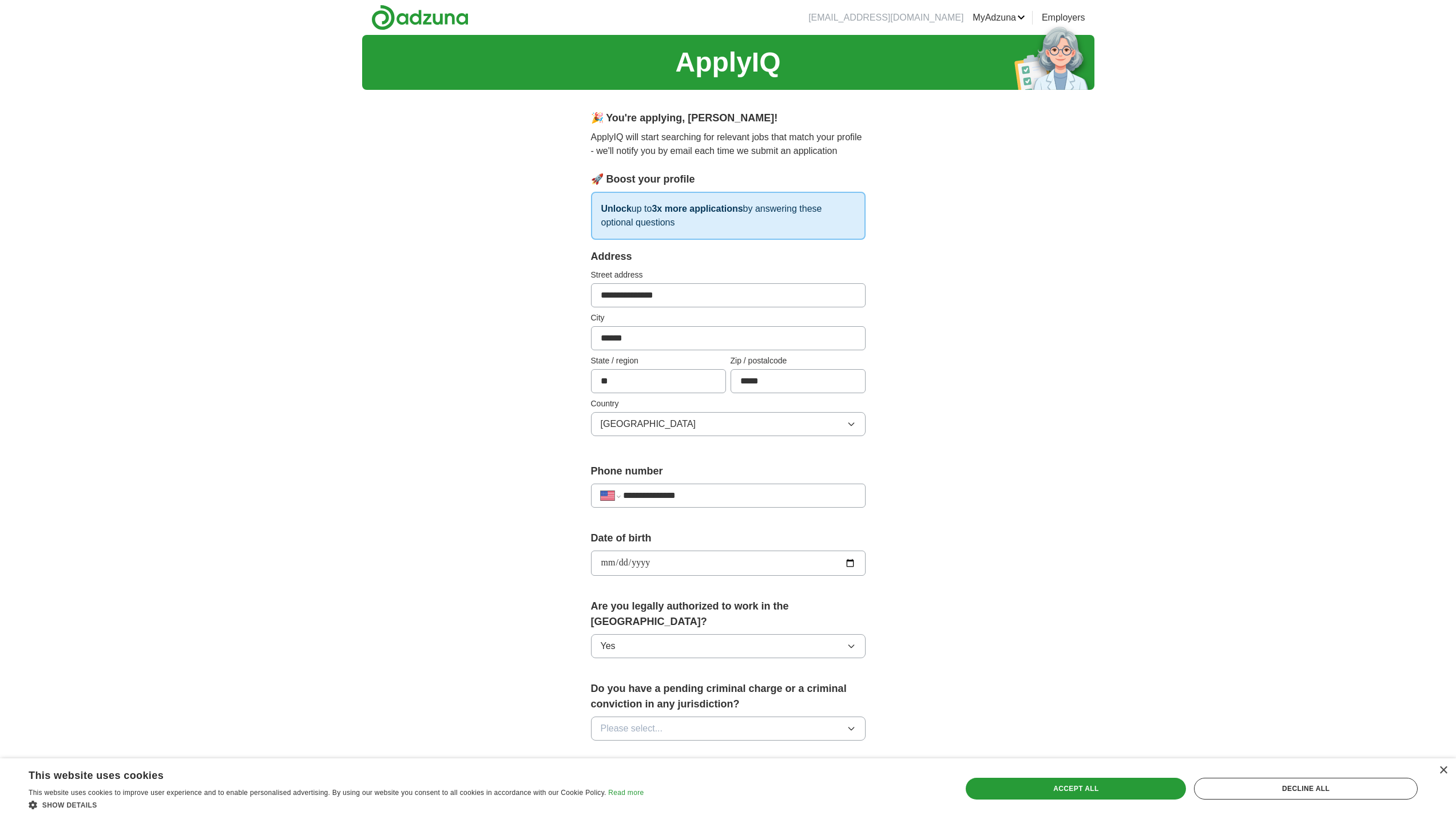
click at [692, 716] on button "Please select..." at bounding box center [728, 728] width 274 height 24
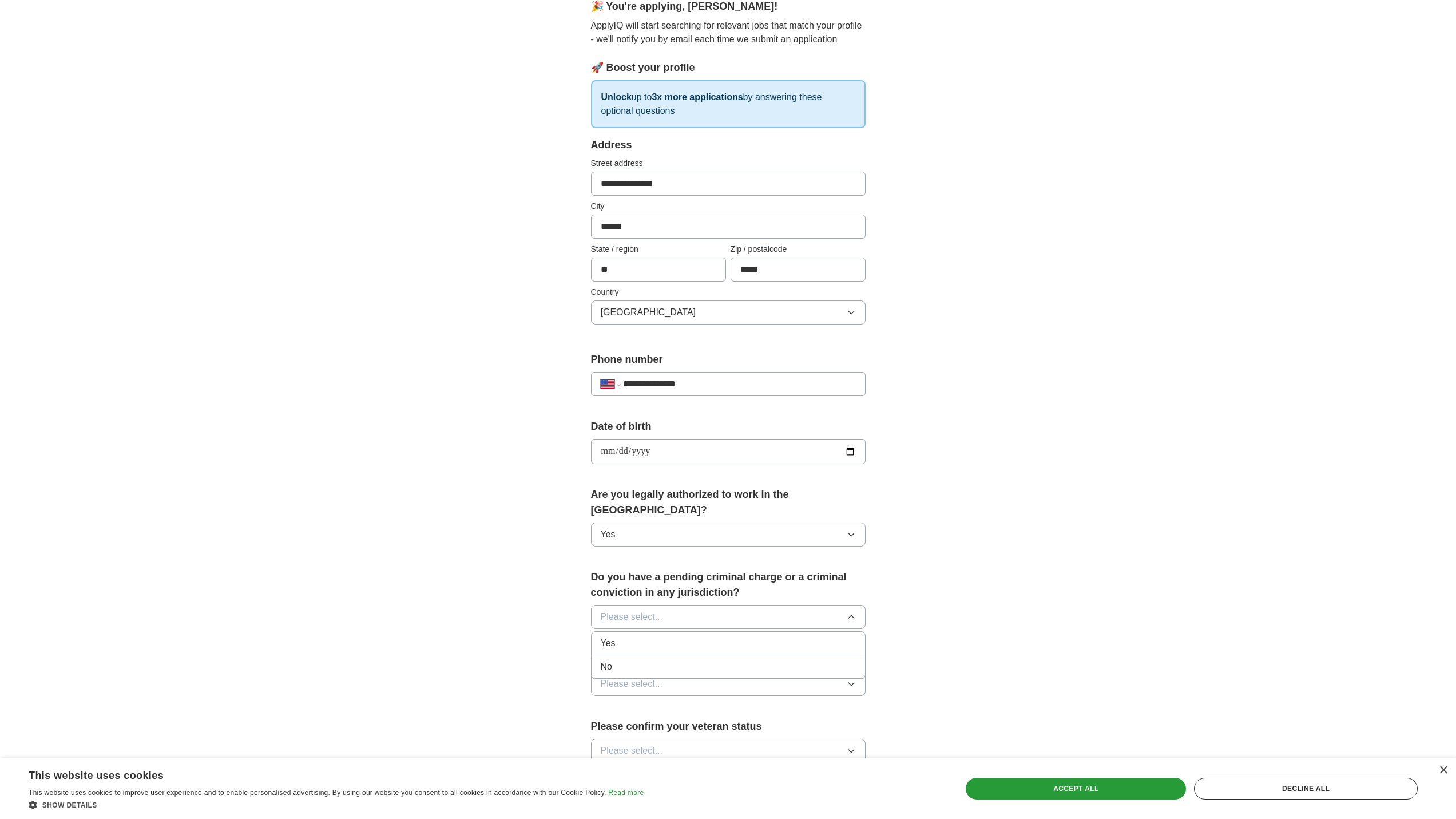
scroll to position [115, 0]
click at [614, 657] on li "No" at bounding box center [728, 664] width 273 height 24
click at [679, 669] on button "Please select..." at bounding box center [728, 681] width 274 height 24
click at [615, 700] on span "Yes" at bounding box center [608, 707] width 15 height 14
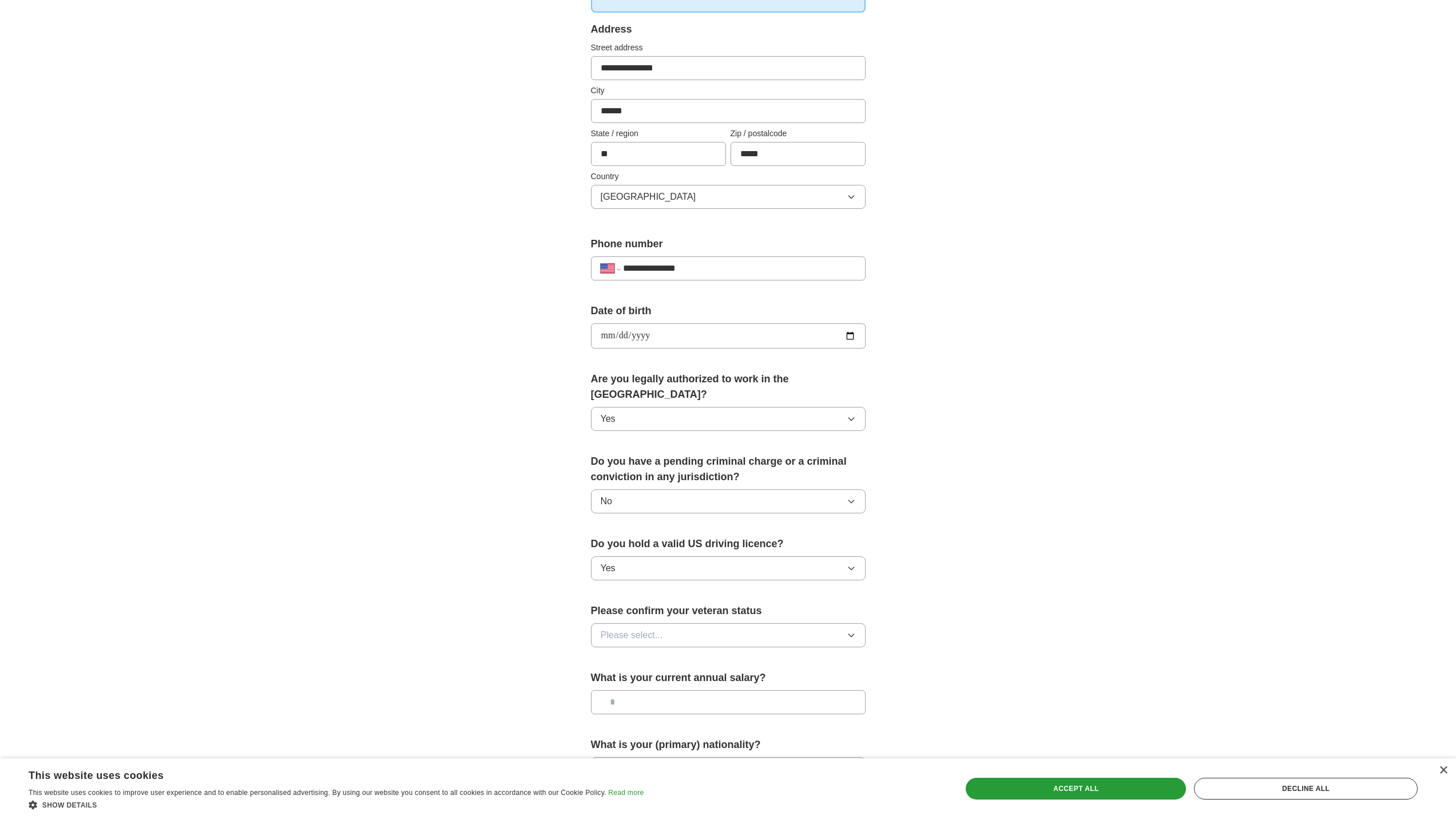
scroll to position [229, 0]
click at [673, 621] on button "Please select..." at bounding box center [728, 633] width 274 height 24
click at [679, 676] on span "I am a Forces veteran" at bounding box center [646, 683] width 90 height 14
click at [680, 693] on input "text" at bounding box center [728, 700] width 274 height 24
type input "********"
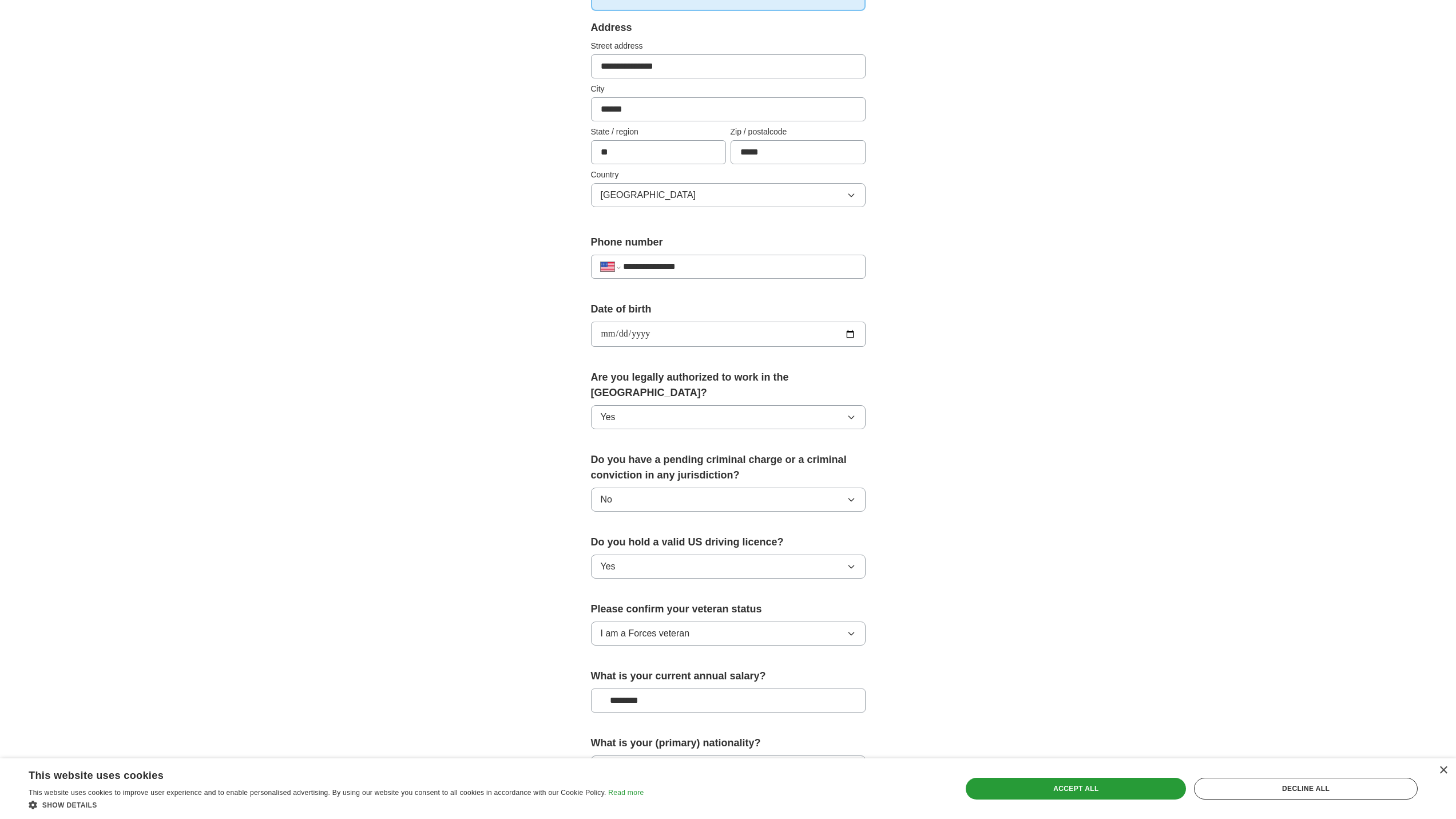
drag, startPoint x: 1050, startPoint y: 656, endPoint x: 1030, endPoint y: 630, distance: 32.8
click at [1050, 653] on div "**********" at bounding box center [728, 326] width 732 height 1042
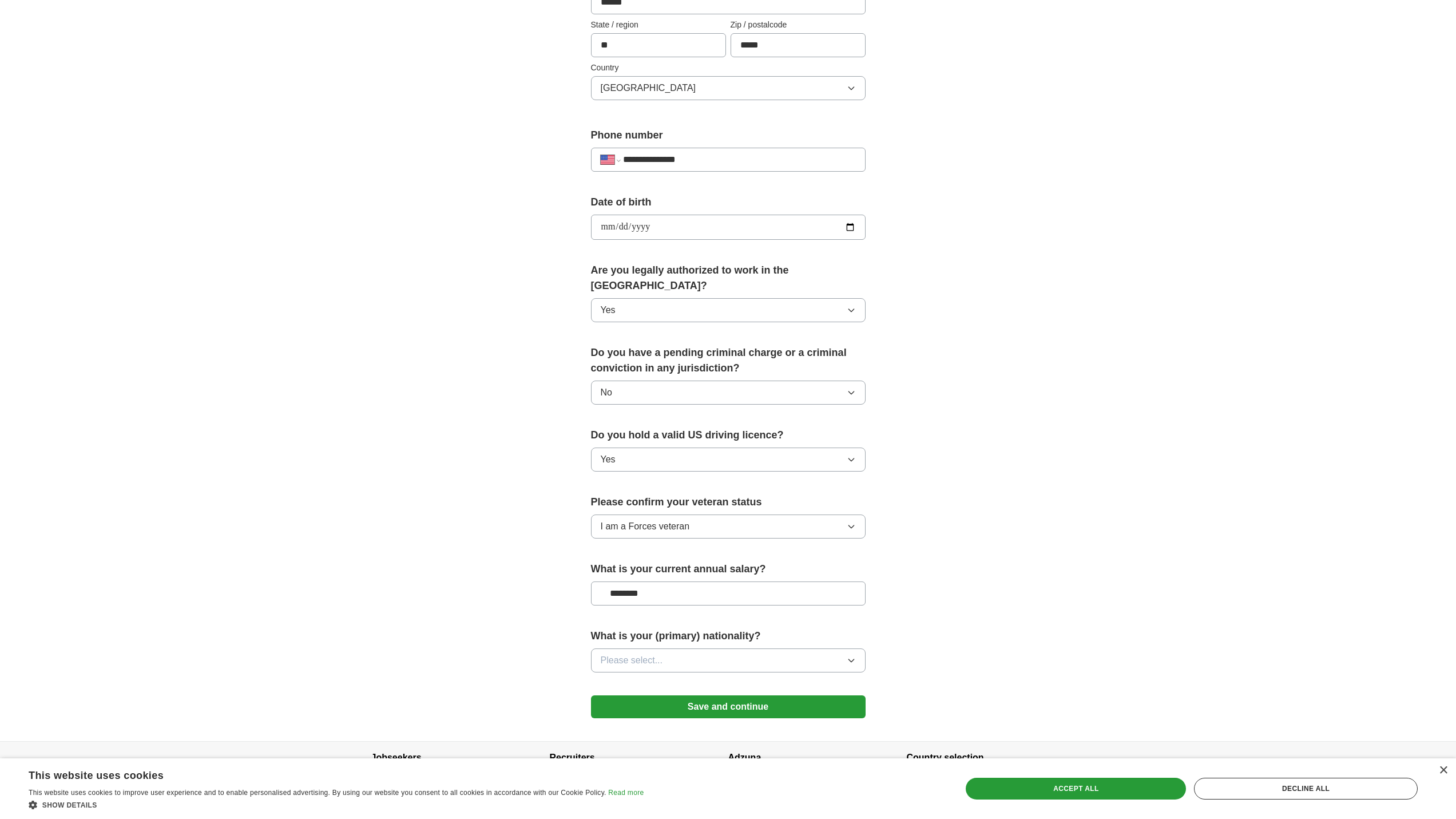
scroll to position [343, 0]
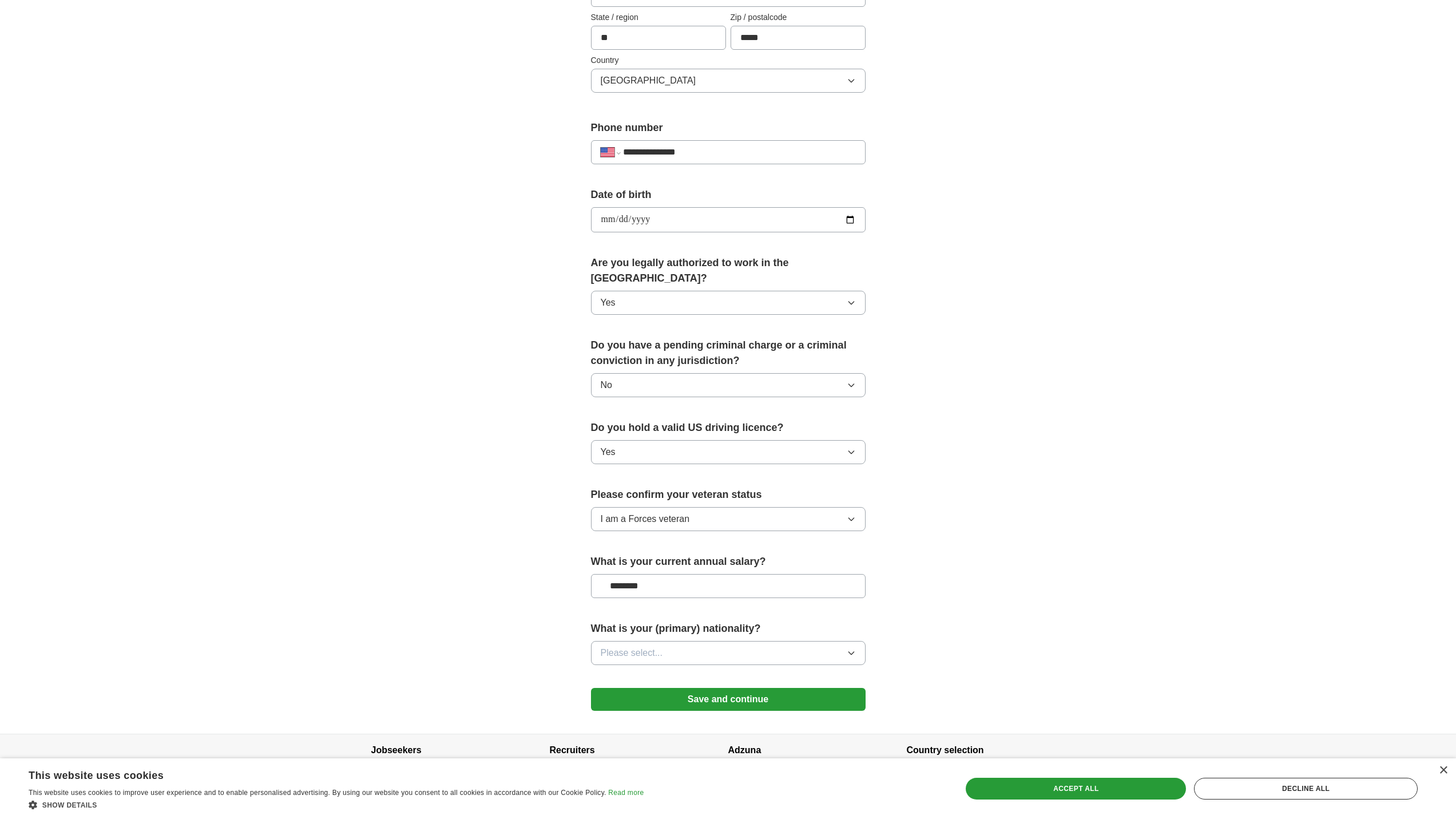
click at [758, 641] on button "Please select..." at bounding box center [728, 653] width 274 height 24
click at [649, 672] on div "American" at bounding box center [729, 679] width 255 height 14
click at [737, 688] on button "Save and continue" at bounding box center [728, 699] width 274 height 23
